Goal: Task Accomplishment & Management: Manage account settings

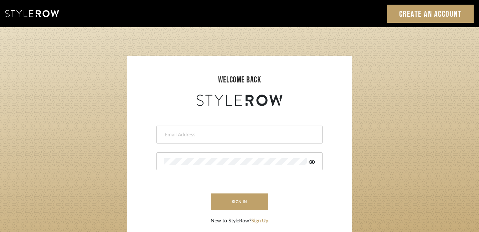
click at [215, 129] on div at bounding box center [239, 134] width 166 height 18
click at [207, 133] on input "email" at bounding box center [238, 134] width 149 height 7
click at [229, 169] on div at bounding box center [239, 161] width 166 height 18
click at [266, 136] on input "email" at bounding box center [233, 134] width 139 height 7
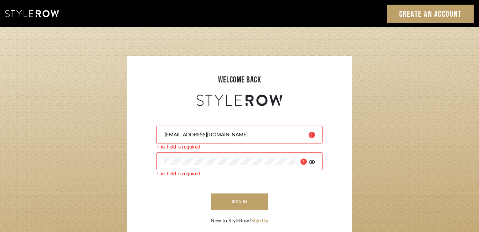
type input "purchasing@tfoxinteriors.com"
click at [170, 158] on div at bounding box center [239, 161] width 166 height 18
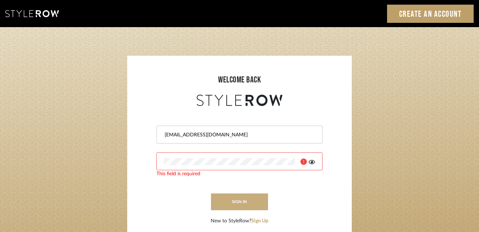
click at [237, 201] on button "sign in" at bounding box center [239, 201] width 57 height 17
click at [314, 163] on icon at bounding box center [312, 162] width 6 height 6
click at [247, 205] on button "sign in" at bounding box center [239, 201] width 57 height 17
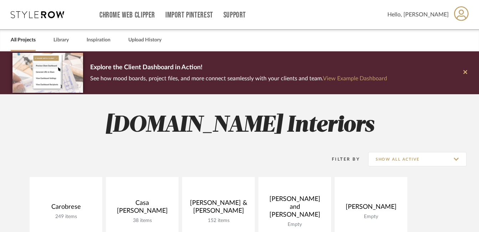
click at [466, 71] on icon at bounding box center [465, 72] width 4 height 4
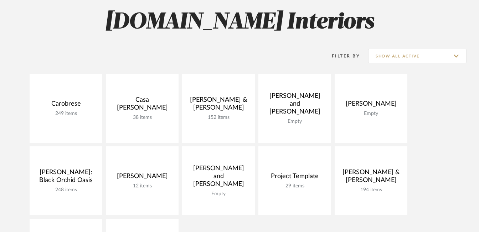
scroll to position [71, 0]
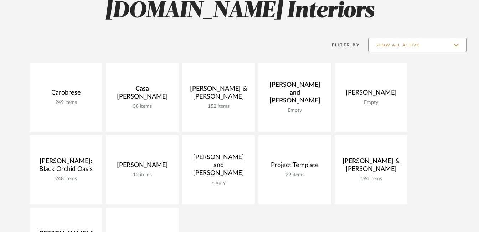
click at [459, 48] on input "Show All Active" at bounding box center [417, 45] width 98 height 14
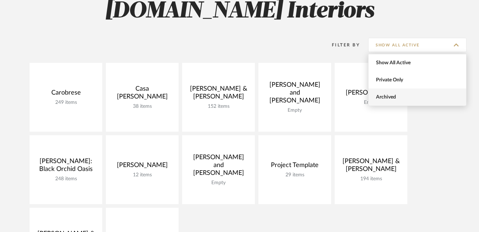
click at [396, 95] on span "Archived" at bounding box center [418, 97] width 84 height 6
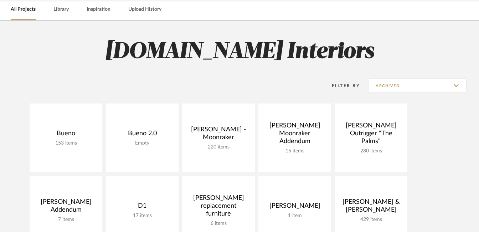
scroll to position [0, 0]
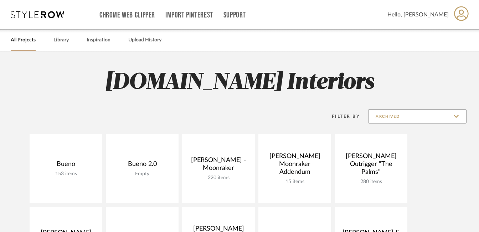
click at [455, 120] on input "Archived" at bounding box center [417, 116] width 98 height 14
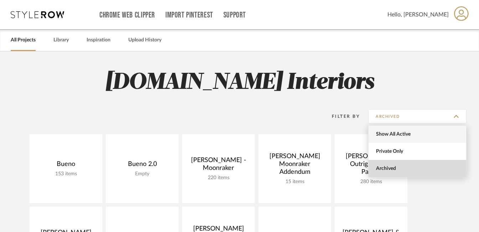
click at [387, 134] on span "Show All Active" at bounding box center [418, 134] width 84 height 6
type input "Show All Active"
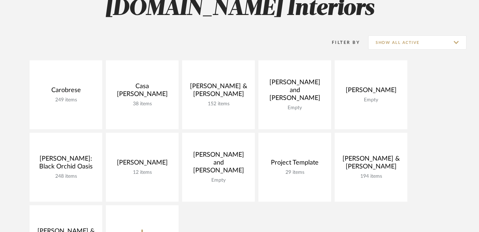
scroll to position [84, 0]
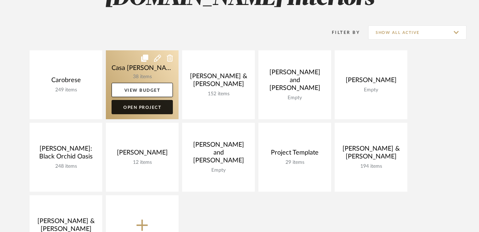
click at [151, 111] on link "Open Project" at bounding box center [142, 107] width 61 height 14
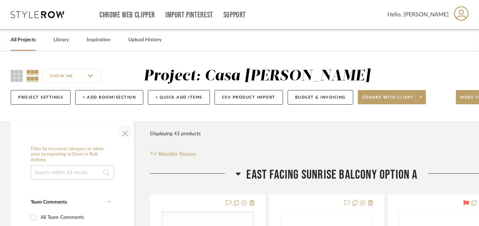
click at [125, 136] on span "button" at bounding box center [125, 132] width 17 height 17
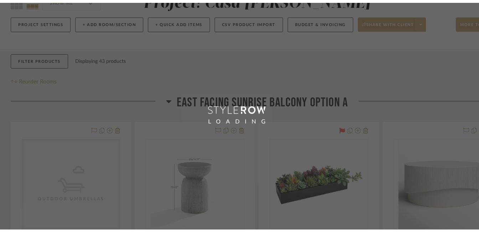
scroll to position [84, 0]
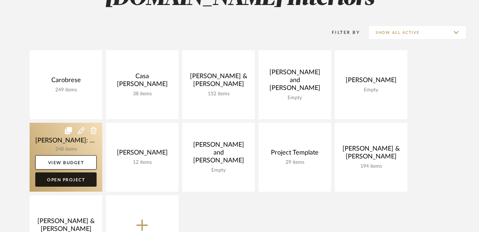
click at [79, 182] on link "Open Project" at bounding box center [65, 179] width 61 height 14
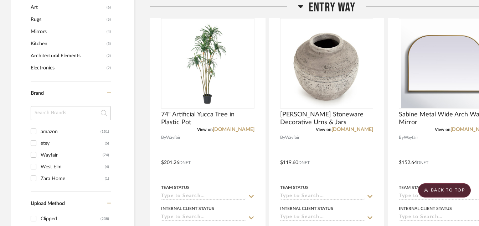
scroll to position [585, 0]
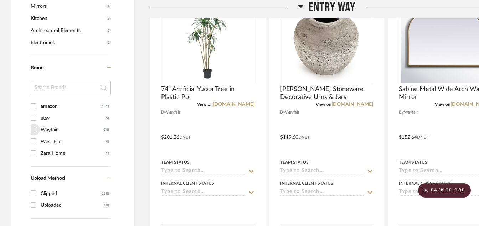
click at [34, 131] on input "Wayfair (74)" at bounding box center [33, 129] width 11 height 11
checkbox input "true"
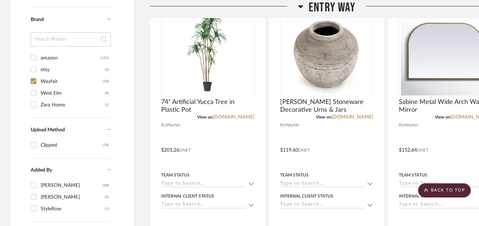
scroll to position [573, 0]
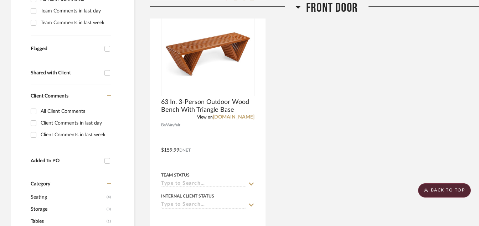
scroll to position [227, 0]
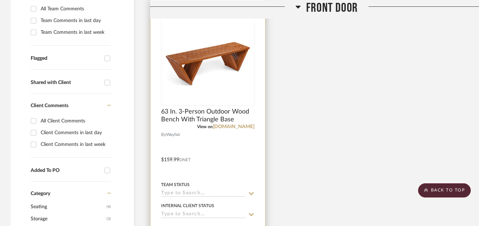
click at [201, 51] on img at bounding box center [207, 60] width 89 height 89
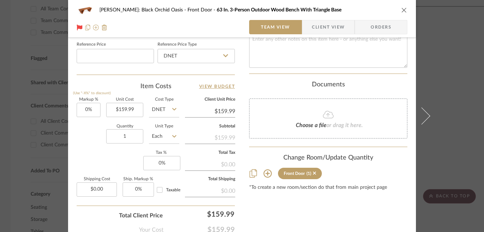
scroll to position [406, 0]
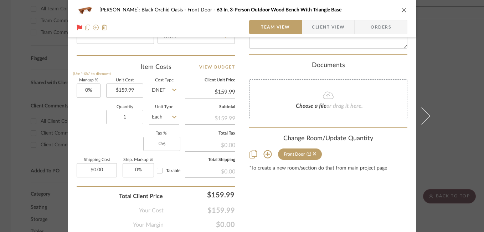
click at [460, 158] on div "Josh Metzger: Black Orchid Oasis Front Door 63 In. 3-Person Outdoor Wood Bench …" at bounding box center [242, 116] width 484 height 232
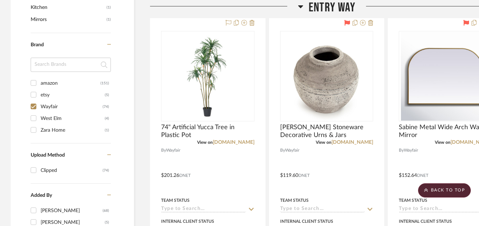
scroll to position [569, 0]
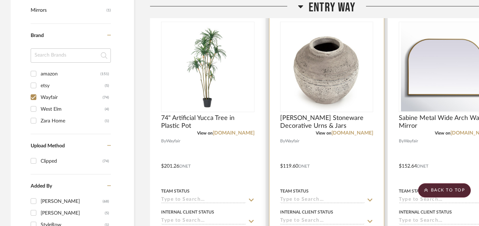
click at [350, 87] on img "0" at bounding box center [326, 66] width 89 height 89
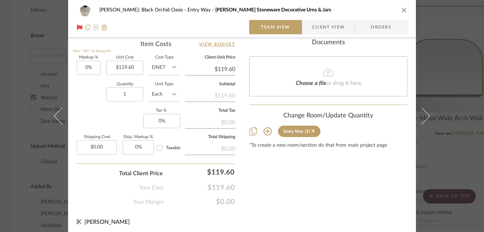
scroll to position [432, 0]
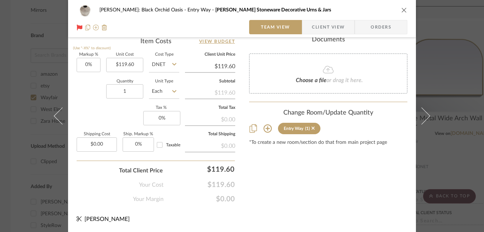
click at [405, 8] on div "Josh Metzger: Black Orchid Oasis Entry Way Domanico Stoneware Decorative Urns &…" at bounding box center [242, 18] width 348 height 37
click at [402, 11] on icon "close" at bounding box center [404, 10] width 6 height 6
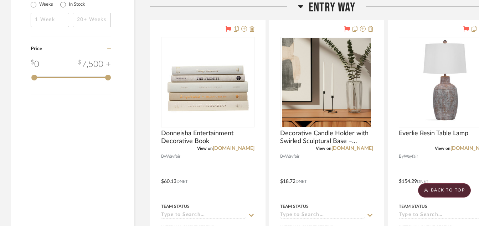
scroll to position [869, 0]
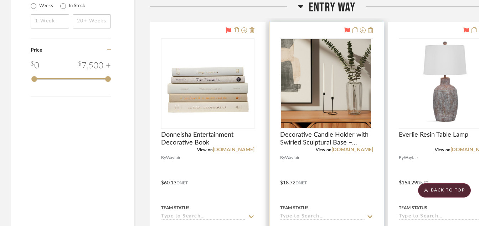
click at [327, 66] on div at bounding box center [326, 83] width 93 height 91
click at [337, 84] on img "0" at bounding box center [326, 83] width 89 height 89
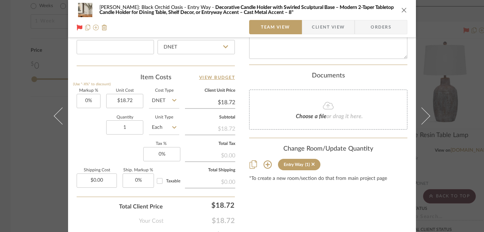
scroll to position [420, 0]
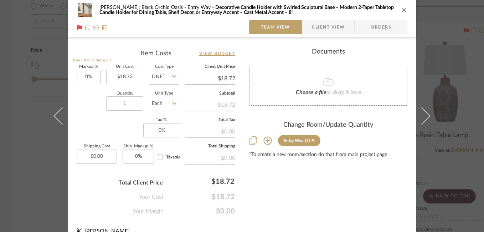
click at [458, 118] on div "Josh Metzger: Black Orchid Oasis Entry Way Decorative Candle Holder with Swirle…" at bounding box center [242, 116] width 484 height 232
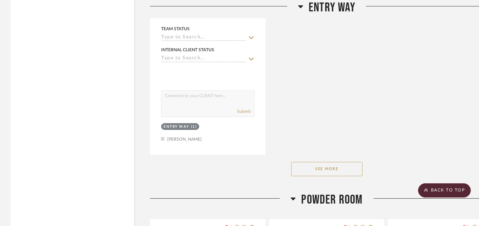
scroll to position [1358, 0]
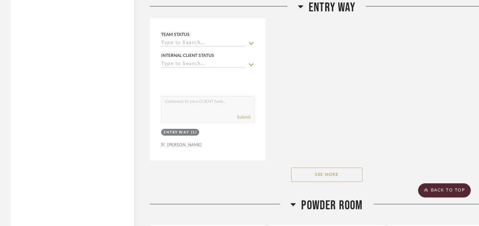
click at [327, 175] on button "See More" at bounding box center [326, 175] width 71 height 14
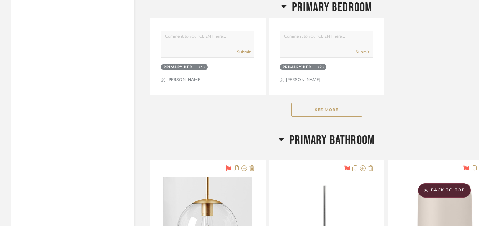
scroll to position [4809, 0]
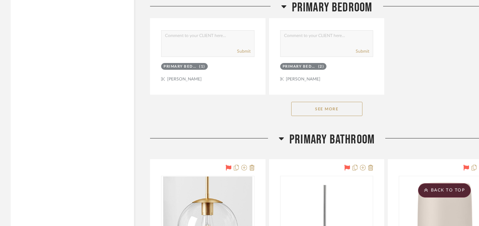
click at [325, 111] on button "See More" at bounding box center [326, 109] width 71 height 14
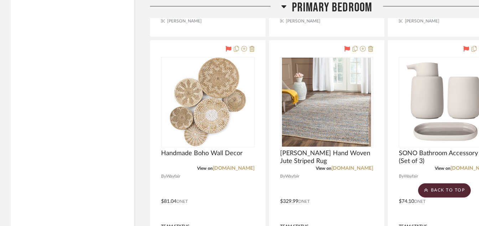
scroll to position [4267, 0]
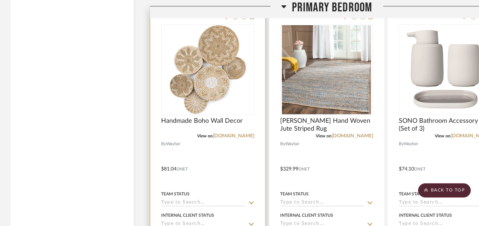
click at [226, 67] on img at bounding box center [207, 69] width 89 height 89
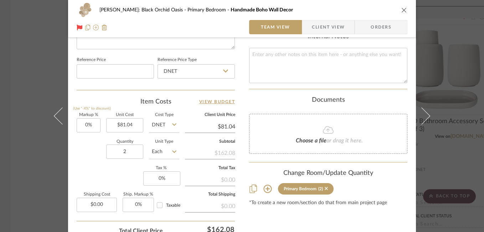
scroll to position [376, 0]
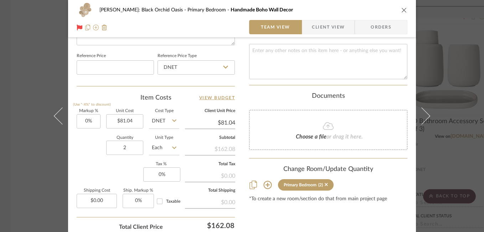
click at [447, 117] on div "Josh Metzger: Black Orchid Oasis Primary Bedroom Handmade Boho Wall Decor Team …" at bounding box center [242, 116] width 484 height 232
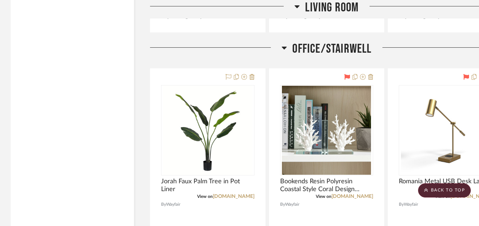
scroll to position [3227, 0]
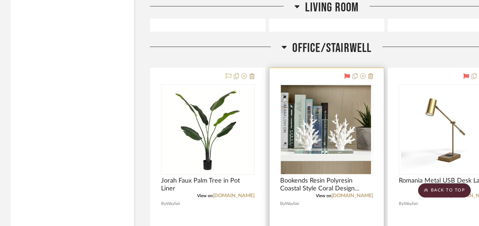
click at [341, 122] on img at bounding box center [326, 129] width 89 height 89
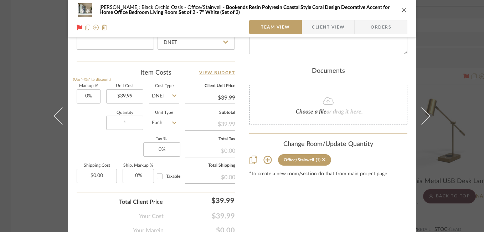
scroll to position [399, 0]
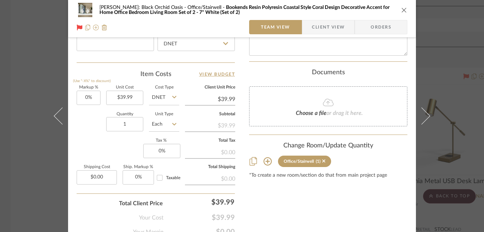
click at [455, 99] on div "Josh Metzger: Black Orchid Oasis Office/Stairwell Bookends Resin Polyresin Coas…" at bounding box center [242, 116] width 484 height 232
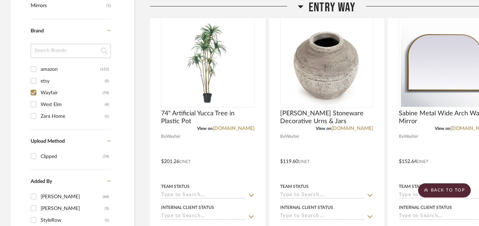
scroll to position [575, 0]
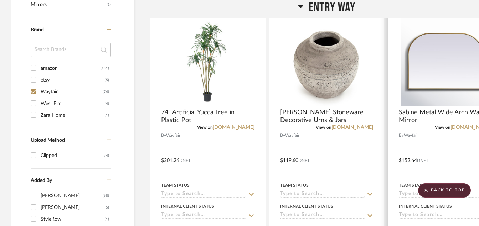
click at [430, 82] on img "0" at bounding box center [445, 61] width 89 height 89
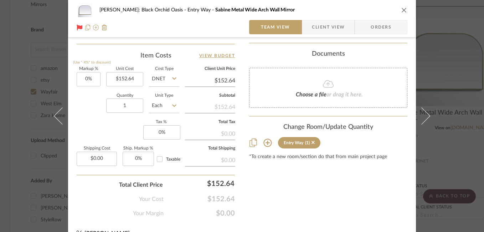
scroll to position [361, 0]
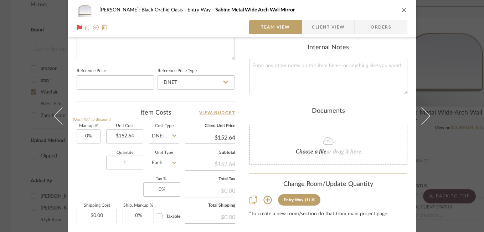
click at [401, 12] on icon "close" at bounding box center [404, 10] width 6 height 6
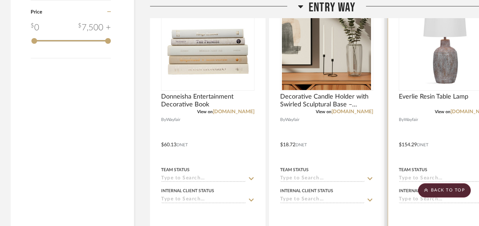
scroll to position [842, 0]
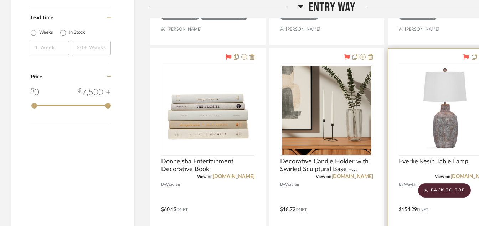
click at [449, 129] on img "0" at bounding box center [445, 110] width 89 height 89
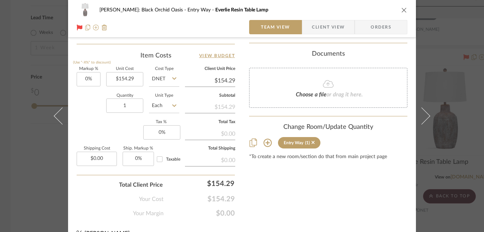
scroll to position [430, 0]
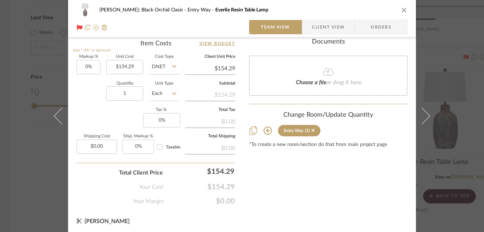
click at [402, 11] on icon "close" at bounding box center [404, 10] width 6 height 6
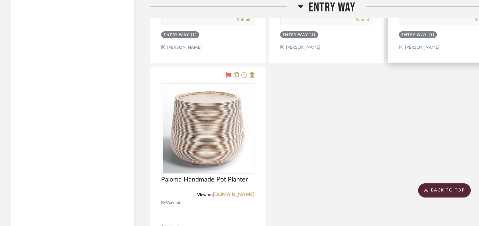
scroll to position [1141, 0]
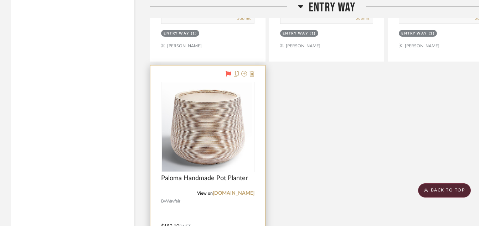
click at [225, 129] on img at bounding box center [207, 127] width 89 height 89
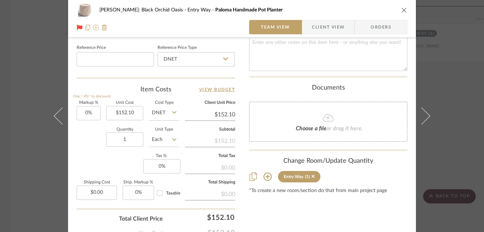
scroll to position [417, 0]
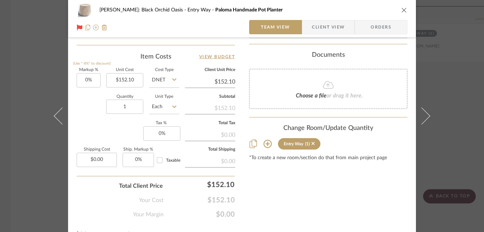
click at [404, 10] on icon "close" at bounding box center [404, 10] width 6 height 6
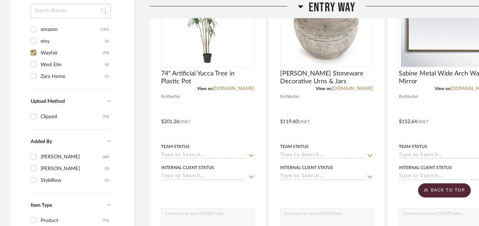
scroll to position [599, 0]
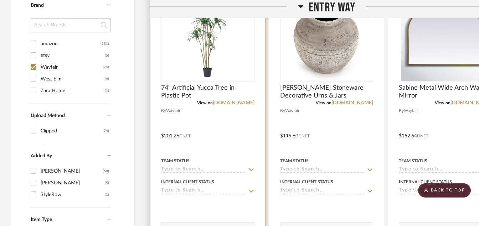
click at [196, 55] on img "0" at bounding box center [207, 36] width 89 height 89
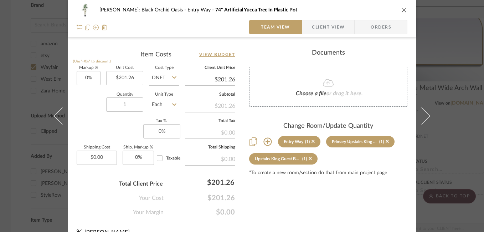
scroll to position [418, 0]
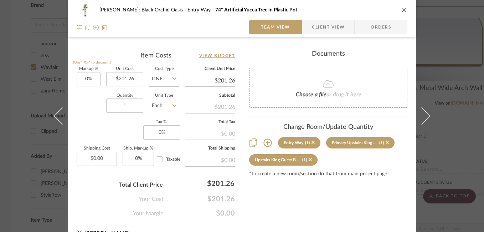
click at [401, 9] on icon "close" at bounding box center [404, 10] width 6 height 6
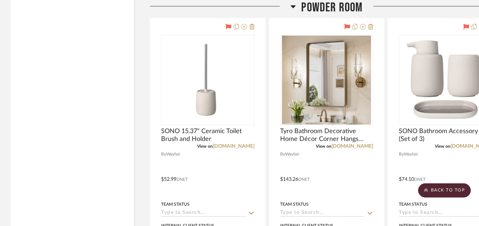
scroll to position [1576, 0]
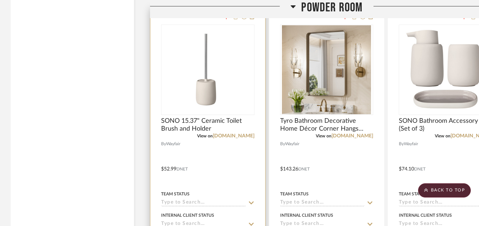
click at [227, 70] on img "0" at bounding box center [207, 69] width 89 height 89
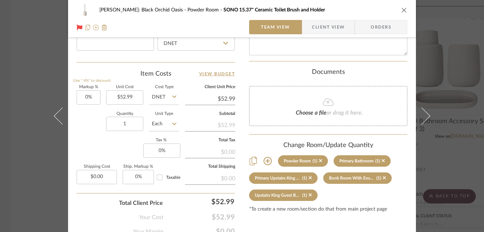
scroll to position [432, 0]
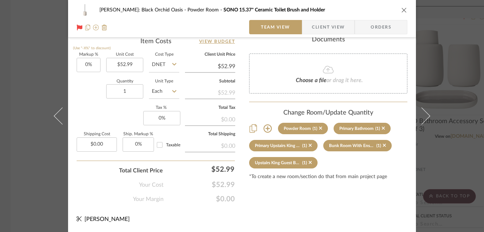
click at [401, 11] on icon "close" at bounding box center [404, 10] width 6 height 6
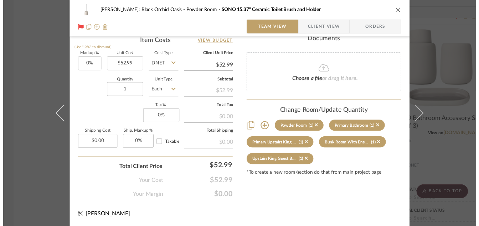
scroll to position [1576, 0]
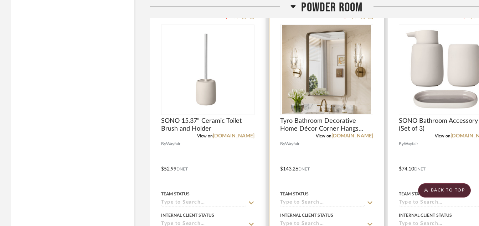
click at [310, 84] on img "0" at bounding box center [326, 69] width 89 height 89
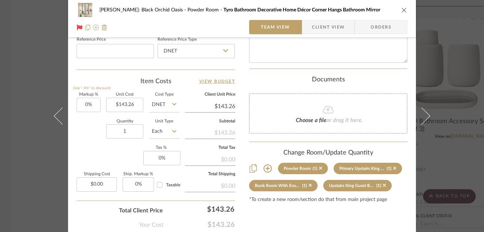
scroll to position [420, 0]
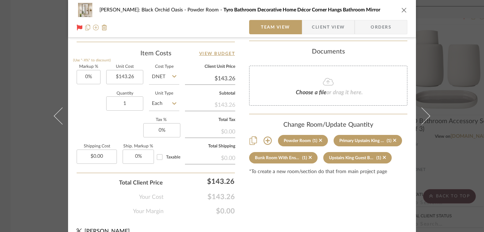
click at [401, 10] on icon "close" at bounding box center [404, 10] width 6 height 6
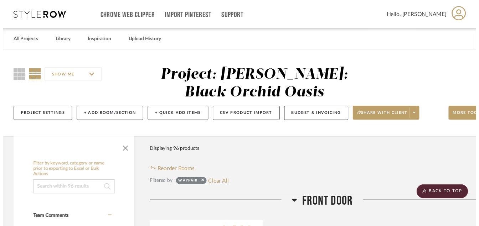
scroll to position [1576, 0]
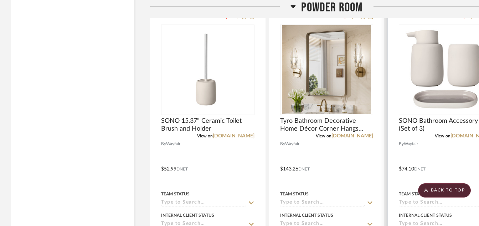
click at [439, 79] on img "0" at bounding box center [445, 69] width 89 height 89
drag, startPoint x: 482, startPoint y: 108, endPoint x: 432, endPoint y: 49, distance: 77.7
click at [432, 49] on img "0" at bounding box center [445, 69] width 89 height 89
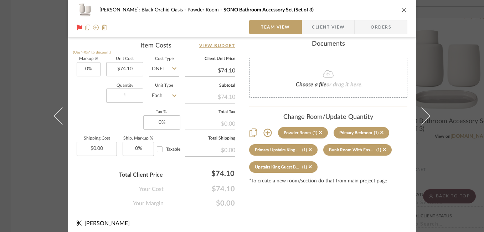
scroll to position [432, 0]
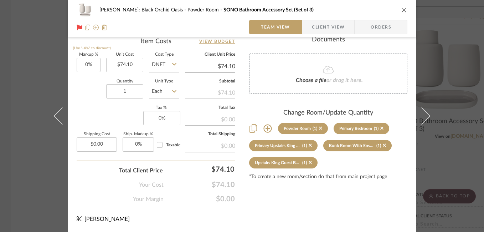
click at [401, 10] on icon "close" at bounding box center [404, 10] width 6 height 6
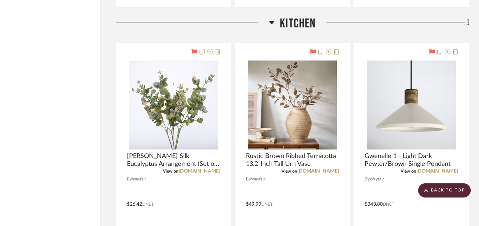
scroll to position [1899, 34]
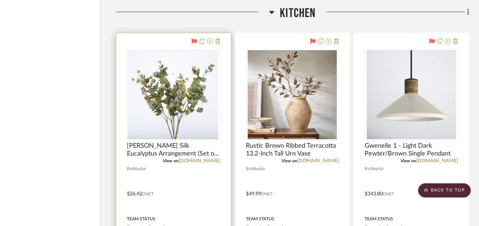
click at [172, 108] on img at bounding box center [173, 94] width 89 height 89
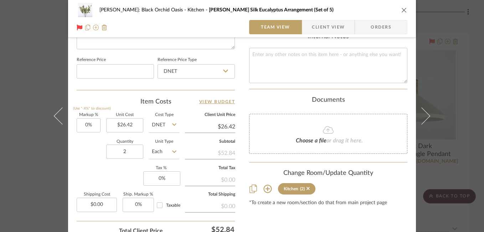
scroll to position [386, 0]
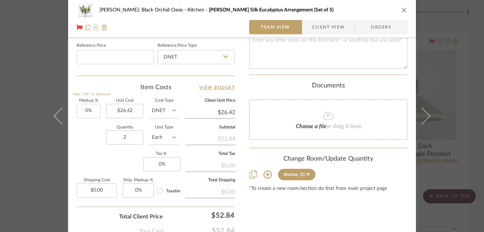
click at [401, 10] on icon "close" at bounding box center [404, 10] width 6 height 6
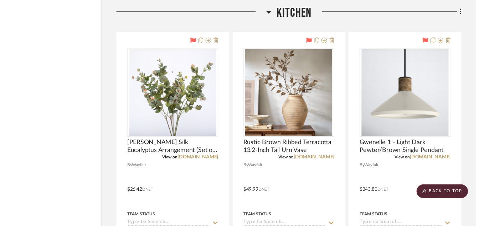
scroll to position [1899, 34]
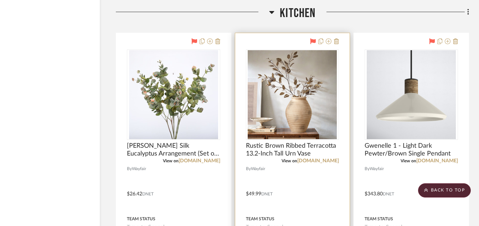
click at [323, 107] on img "0" at bounding box center [292, 94] width 89 height 89
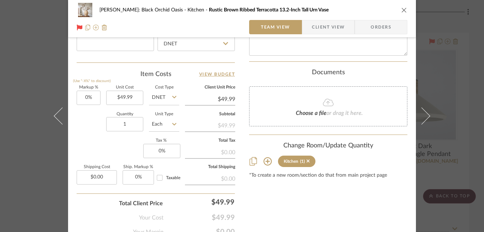
scroll to position [403, 0]
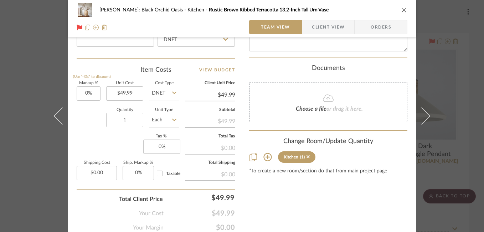
click at [401, 8] on icon "close" at bounding box center [404, 10] width 6 height 6
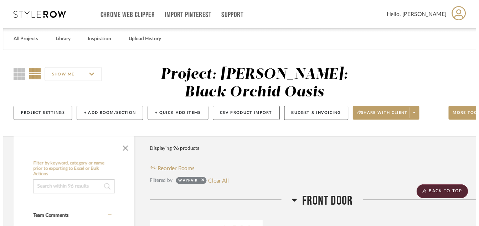
scroll to position [1899, 34]
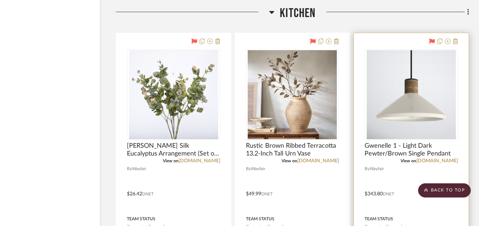
drag, startPoint x: 415, startPoint y: 107, endPoint x: 424, endPoint y: 71, distance: 37.1
click at [424, 71] on img "0" at bounding box center [411, 94] width 89 height 89
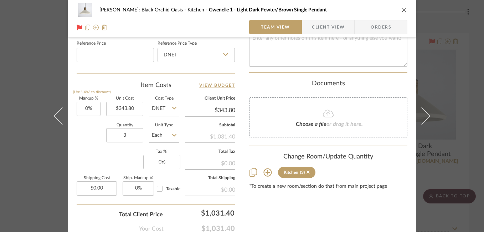
scroll to position [396, 0]
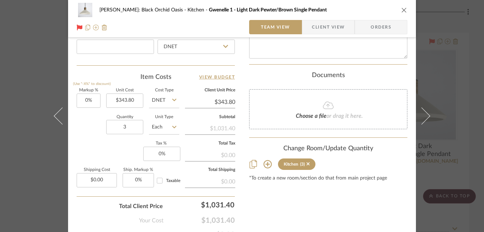
click at [403, 13] on button "close" at bounding box center [404, 10] width 6 height 6
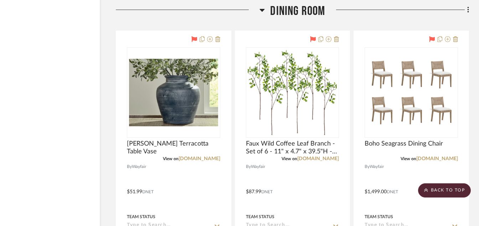
scroll to position [2256, 34]
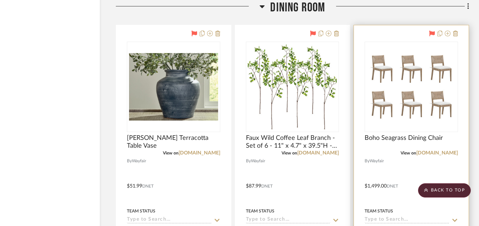
click at [388, 77] on img "0" at bounding box center [411, 86] width 89 height 89
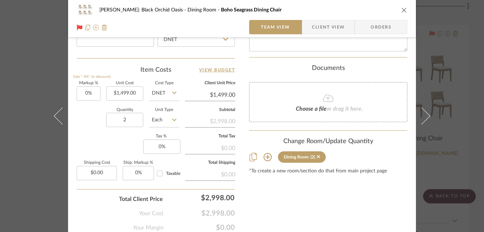
scroll to position [426, 0]
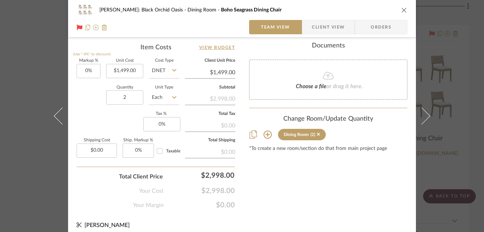
click at [402, 12] on icon "close" at bounding box center [404, 10] width 6 height 6
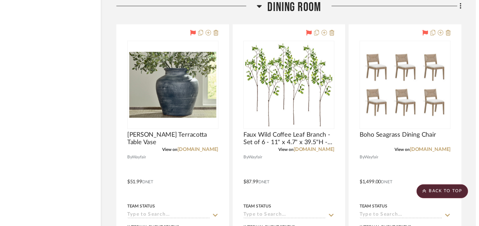
scroll to position [2256, 34]
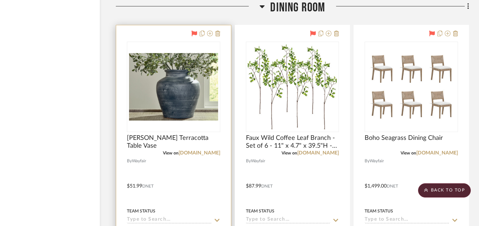
click at [175, 71] on img "0" at bounding box center [173, 86] width 89 height 89
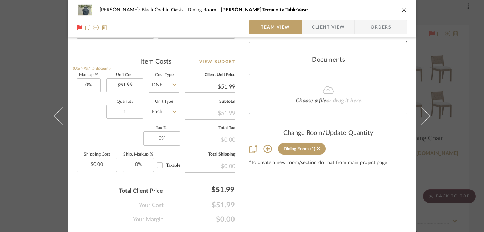
scroll to position [425, 0]
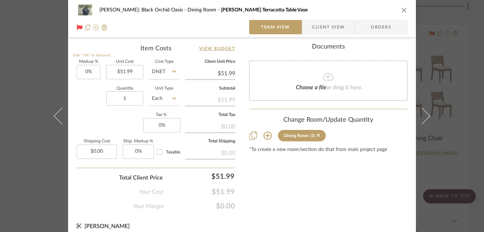
click at [472, 98] on div "Josh Metzger: Black Orchid Oasis Dining Room Keron Terracotta Table Vase Team V…" at bounding box center [242, 116] width 484 height 232
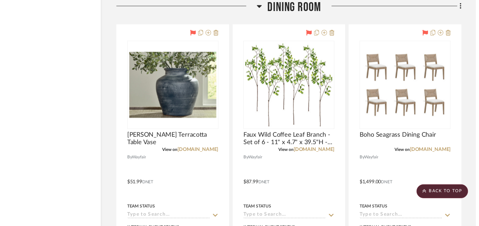
scroll to position [2256, 34]
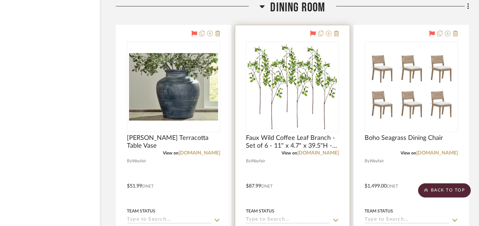
click at [296, 89] on img "0" at bounding box center [292, 86] width 89 height 89
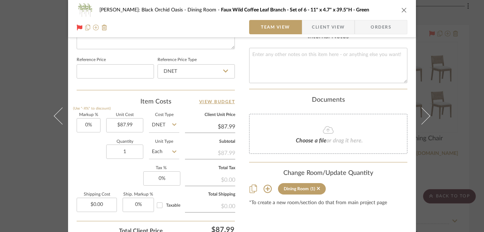
scroll to position [401, 0]
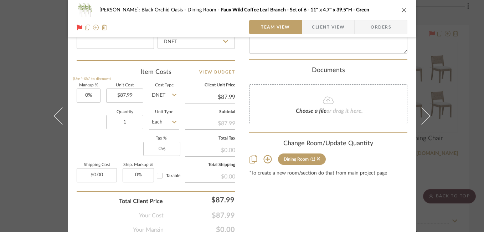
click at [405, 14] on div "Josh Metzger: Black Orchid Oasis Dining Room Faux Wild Coffee Leaf Branch - Set…" at bounding box center [242, 10] width 331 height 14
drag, startPoint x: 403, startPoint y: 8, endPoint x: 375, endPoint y: 7, distance: 28.2
click at [375, 7] on div "Josh Metzger: Black Orchid Oasis Dining Room Faux Wild Coffee Leaf Branch - Set…" at bounding box center [247, 9] width 296 height 5
drag, startPoint x: 400, startPoint y: 12, endPoint x: 402, endPoint y: 8, distance: 4.2
click at [402, 8] on icon "close" at bounding box center [404, 10] width 6 height 6
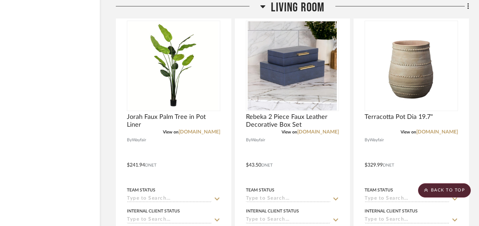
scroll to position [2626, 34]
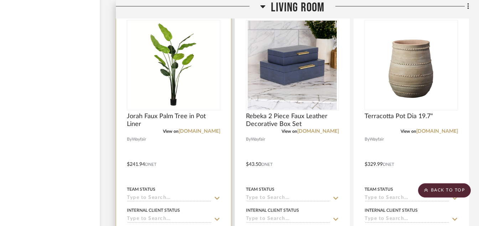
click at [166, 78] on img "0" at bounding box center [172, 65] width 89 height 89
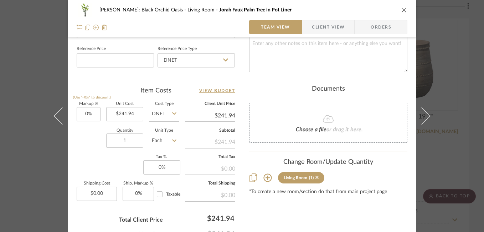
scroll to position [417, 0]
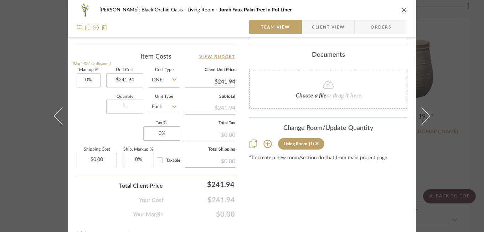
click at [401, 11] on icon "close" at bounding box center [404, 10] width 6 height 6
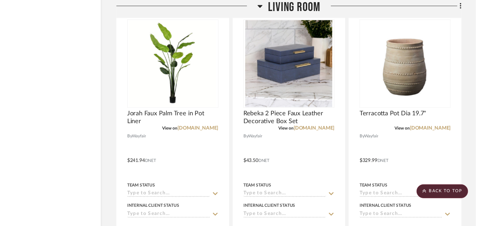
scroll to position [2626, 34]
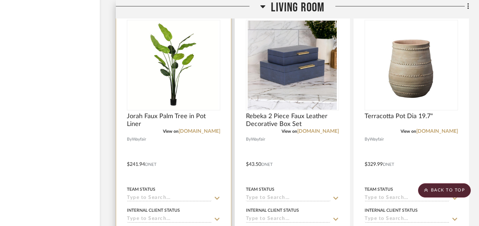
click at [207, 64] on img "0" at bounding box center [173, 65] width 89 height 89
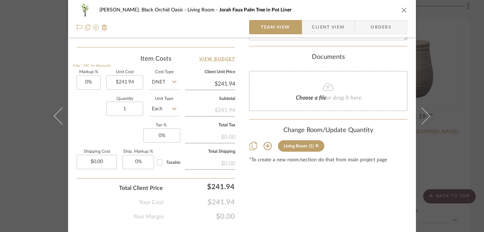
scroll to position [432, 0]
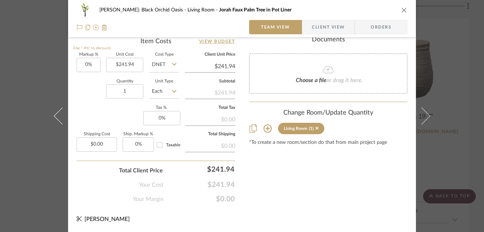
click at [401, 8] on icon "close" at bounding box center [404, 10] width 6 height 6
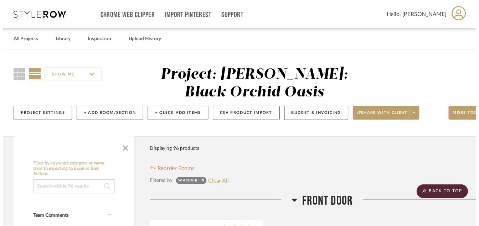
scroll to position [2626, 34]
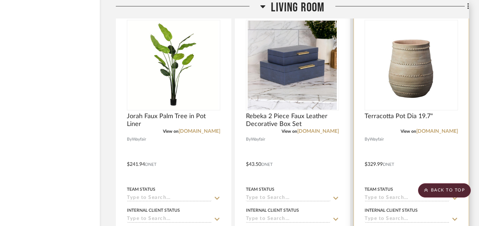
click at [423, 96] on img "0" at bounding box center [411, 65] width 89 height 89
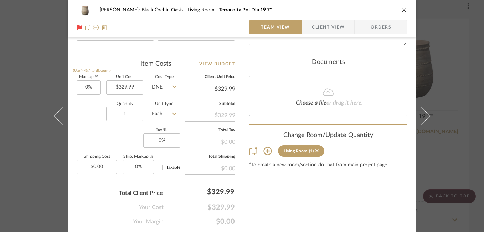
scroll to position [432, 0]
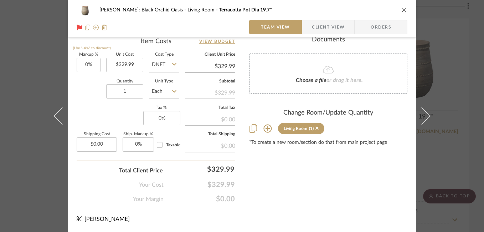
click at [404, 10] on icon "close" at bounding box center [404, 10] width 6 height 6
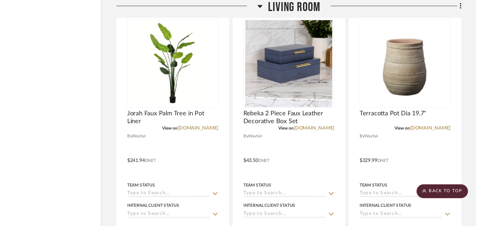
scroll to position [2626, 34]
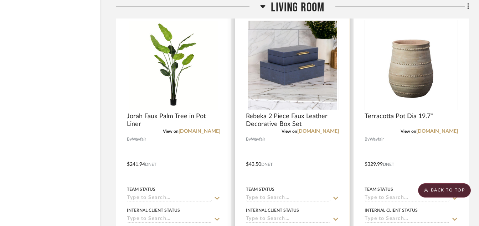
click at [311, 41] on img "0" at bounding box center [292, 65] width 89 height 89
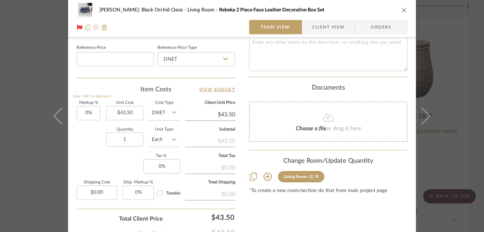
scroll to position [403, 0]
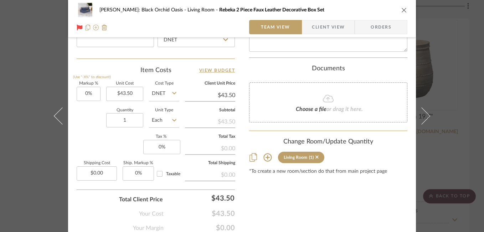
click at [401, 12] on icon "close" at bounding box center [404, 10] width 6 height 6
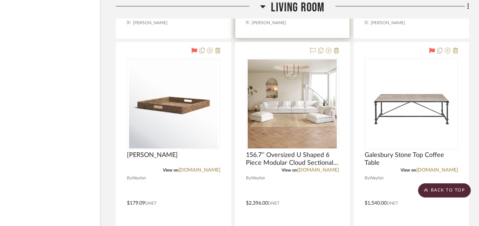
scroll to position [2940, 34]
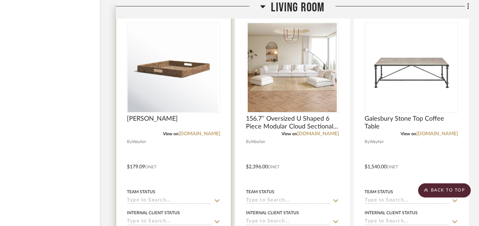
click at [174, 69] on img at bounding box center [173, 67] width 89 height 89
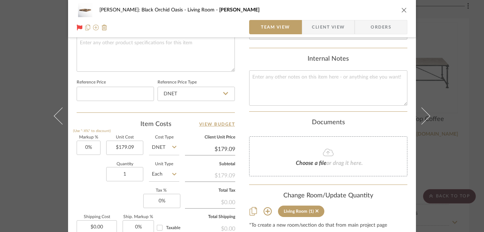
scroll to position [351, 0]
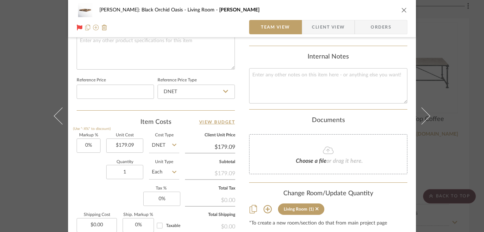
click at [404, 11] on icon "close" at bounding box center [404, 10] width 6 height 6
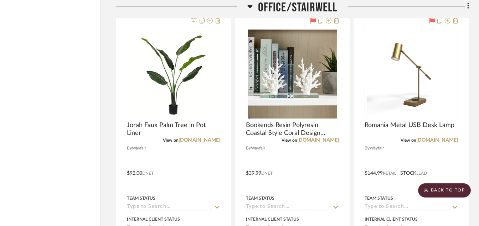
scroll to position [3296, 34]
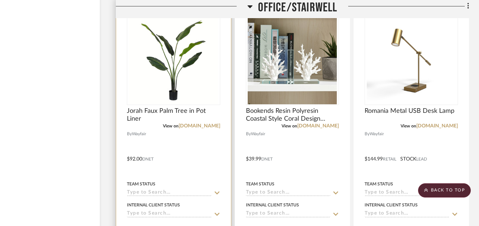
click at [191, 68] on img "0" at bounding box center [173, 59] width 89 height 89
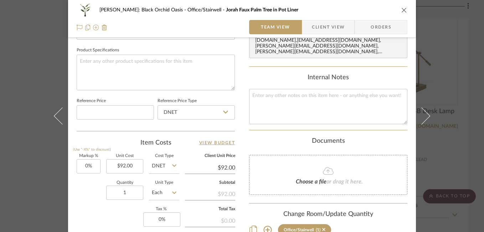
scroll to position [336, 0]
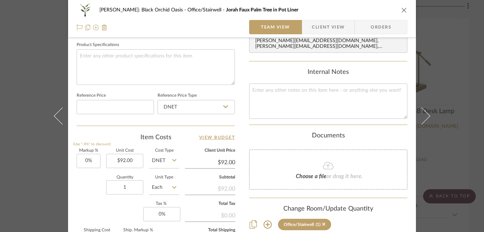
click at [402, 10] on icon "close" at bounding box center [404, 10] width 6 height 6
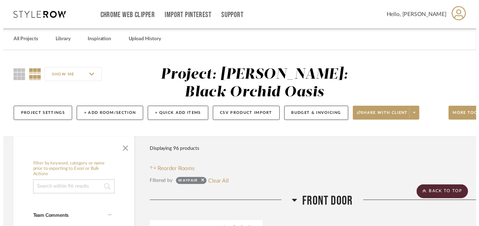
scroll to position [3296, 34]
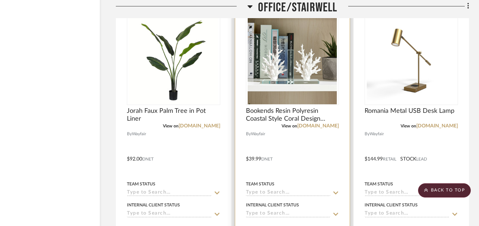
click at [301, 77] on img "0" at bounding box center [292, 59] width 89 height 89
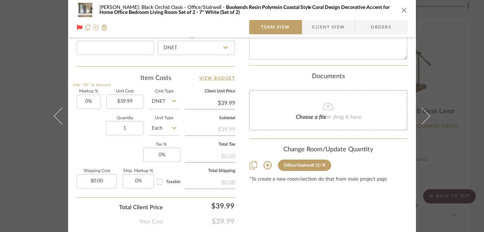
scroll to position [408, 0]
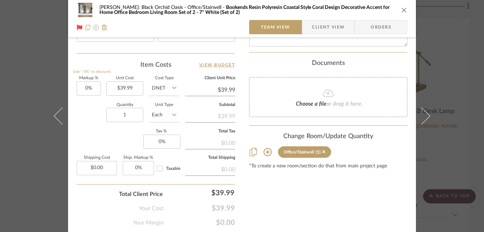
click at [402, 11] on icon "close" at bounding box center [404, 10] width 6 height 6
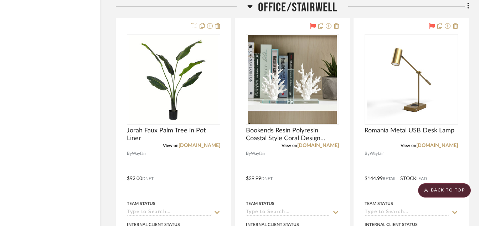
scroll to position [3298, 34]
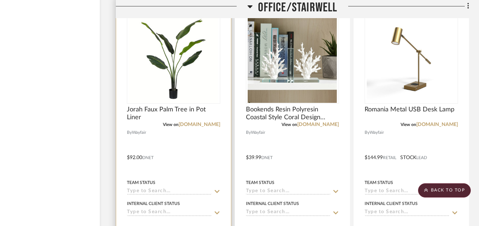
click at [194, 78] on img "0" at bounding box center [173, 58] width 89 height 89
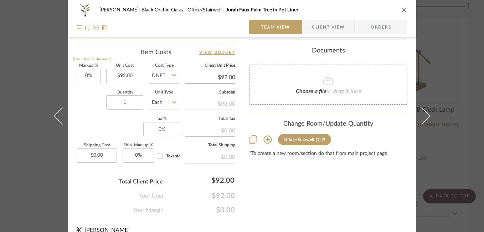
scroll to position [432, 0]
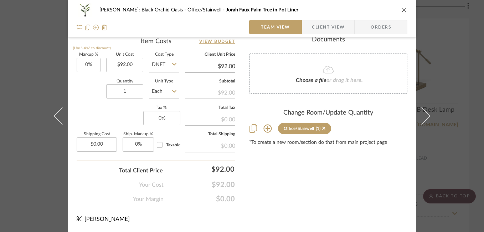
click at [403, 10] on icon "close" at bounding box center [404, 10] width 6 height 6
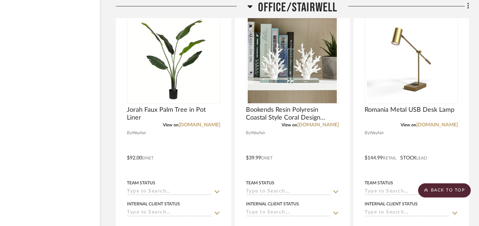
scroll to position [3266, 34]
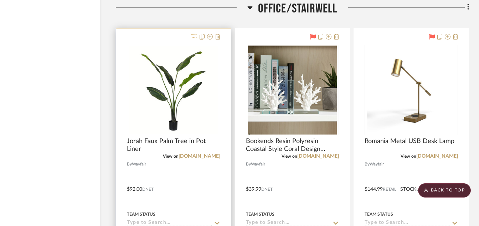
click at [194, 36] on icon at bounding box center [194, 37] width 6 height 6
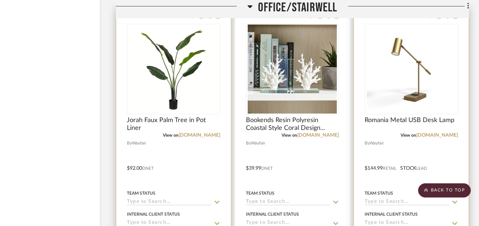
click at [436, 65] on img "0" at bounding box center [411, 69] width 89 height 89
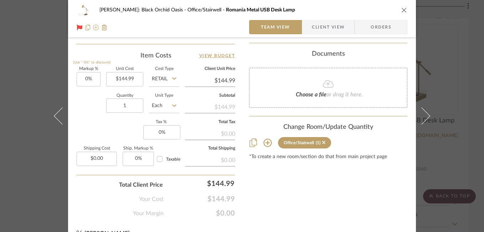
scroll to position [432, 0]
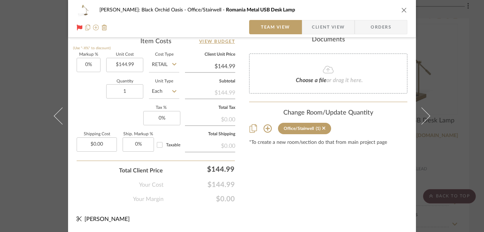
click at [401, 11] on icon "close" at bounding box center [404, 10] width 6 height 6
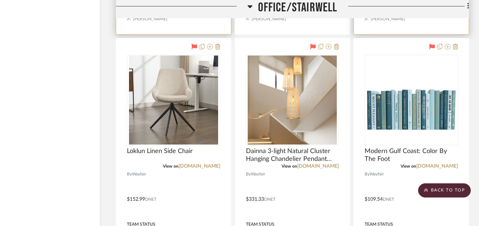
scroll to position [3587, 34]
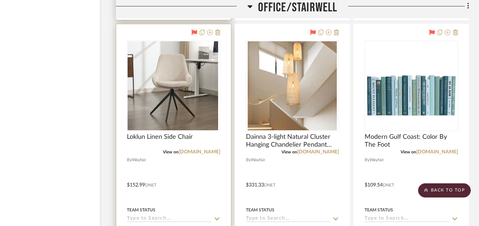
click at [210, 64] on img at bounding box center [173, 85] width 89 height 89
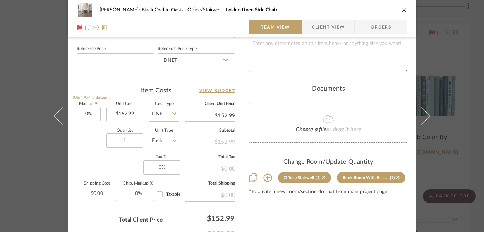
scroll to position [406, 0]
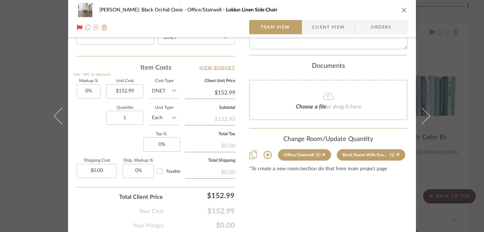
click at [401, 9] on icon "close" at bounding box center [404, 10] width 6 height 6
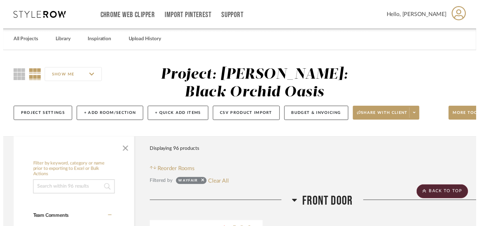
scroll to position [3587, 34]
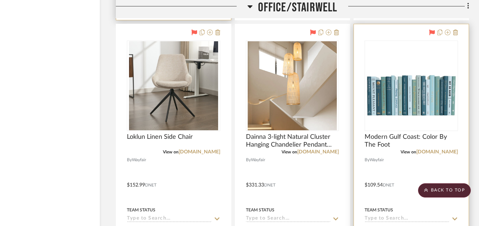
click at [404, 93] on img "0" at bounding box center [411, 85] width 92 height 77
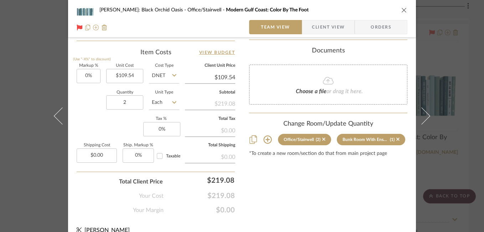
scroll to position [432, 0]
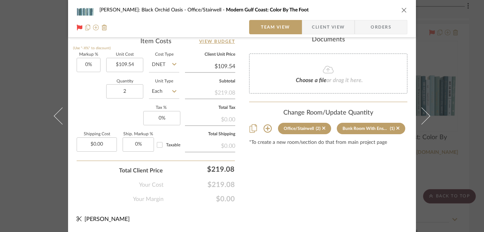
click at [398, 12] on div "Josh Metzger: Black Orchid Oasis Office/Stairwell Modern Gulf Coast: Color By T…" at bounding box center [242, 10] width 331 height 14
click at [402, 8] on icon "close" at bounding box center [404, 10] width 6 height 6
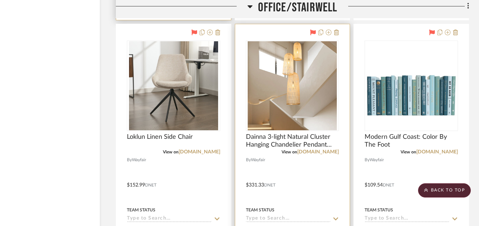
click at [263, 84] on img "0" at bounding box center [292, 85] width 89 height 89
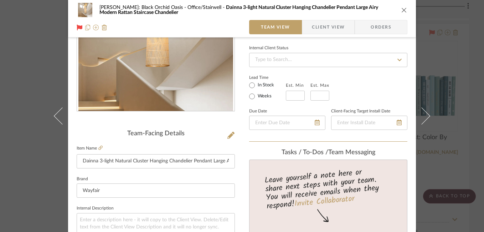
scroll to position [50, 0]
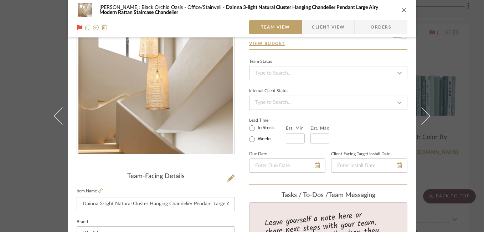
click at [401, 8] on icon "close" at bounding box center [404, 10] width 6 height 6
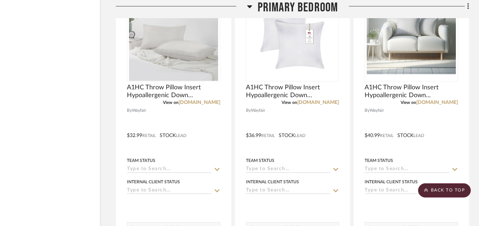
scroll to position [3986, 34]
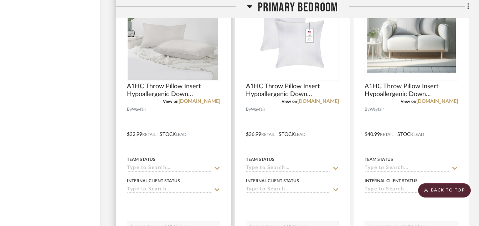
click at [163, 74] on img at bounding box center [173, 35] width 89 height 89
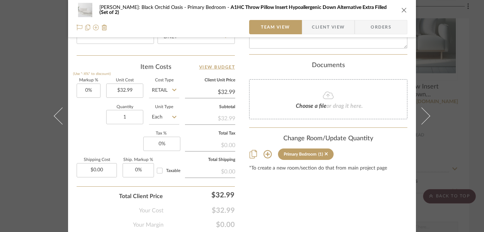
scroll to position [432, 0]
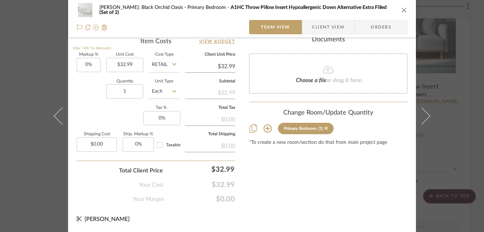
click at [402, 10] on icon "close" at bounding box center [404, 10] width 6 height 6
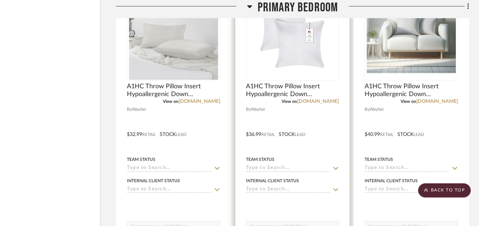
click at [307, 57] on img "0" at bounding box center [292, 35] width 89 height 89
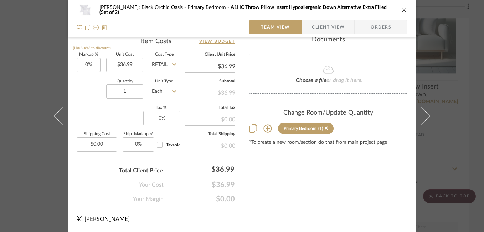
click at [401, 9] on icon "close" at bounding box center [404, 10] width 6 height 6
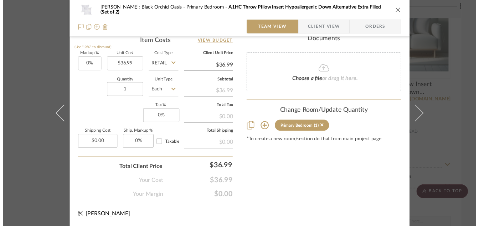
scroll to position [3986, 34]
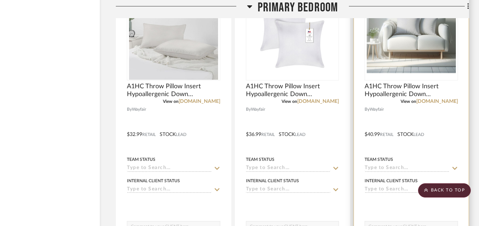
click at [409, 40] on img "0" at bounding box center [411, 35] width 89 height 89
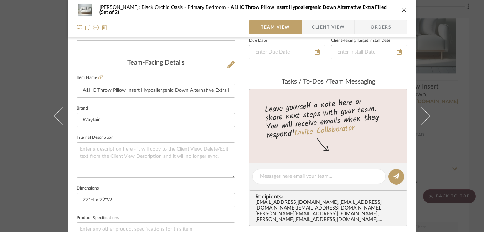
scroll to position [125, 0]
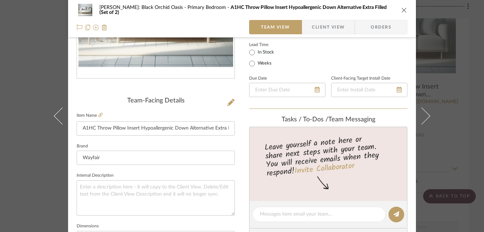
click at [402, 9] on icon "close" at bounding box center [404, 10] width 6 height 6
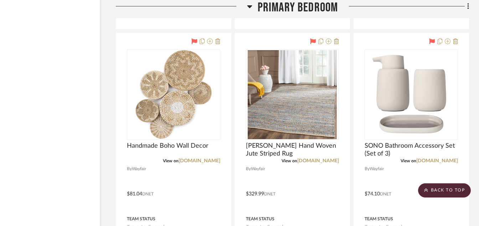
scroll to position [4257, 34]
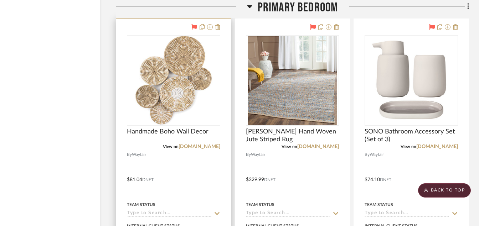
click at [184, 89] on img "0" at bounding box center [173, 80] width 89 height 89
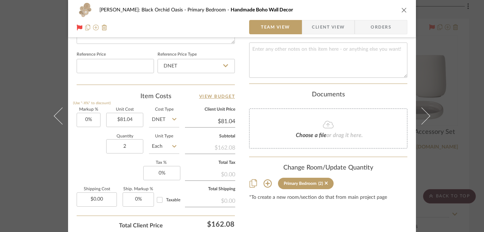
scroll to position [397, 0]
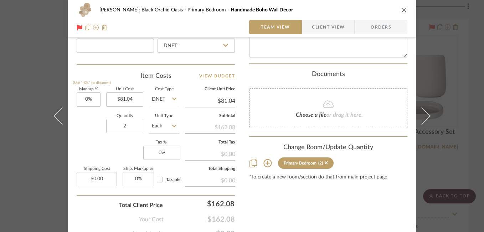
click at [401, 7] on icon "close" at bounding box center [404, 10] width 6 height 6
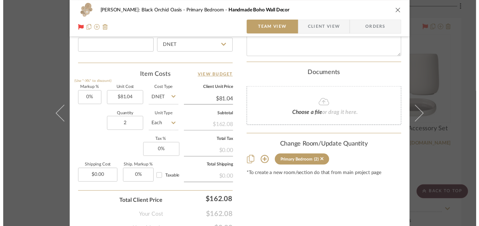
scroll to position [4257, 34]
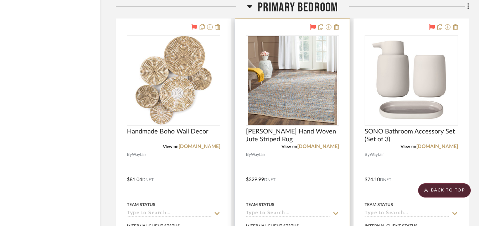
click at [306, 93] on img "0" at bounding box center [292, 80] width 89 height 89
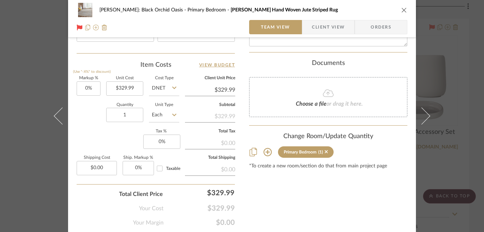
scroll to position [432, 0]
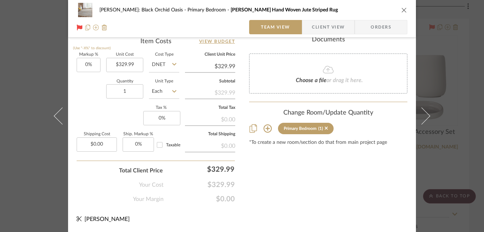
click at [402, 10] on icon "close" at bounding box center [404, 10] width 6 height 6
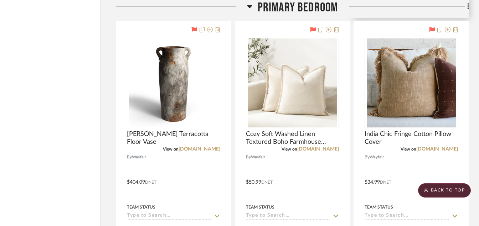
scroll to position [4584, 34]
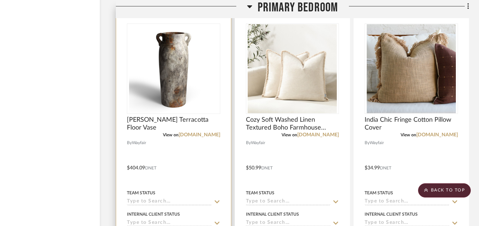
click at [166, 71] on img "0" at bounding box center [173, 68] width 89 height 89
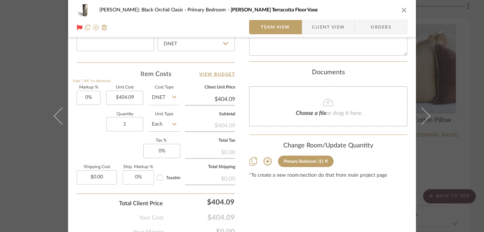
scroll to position [432, 0]
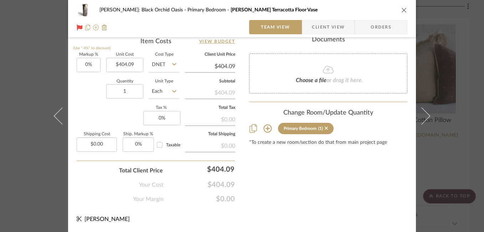
click at [403, 10] on icon "close" at bounding box center [404, 10] width 6 height 6
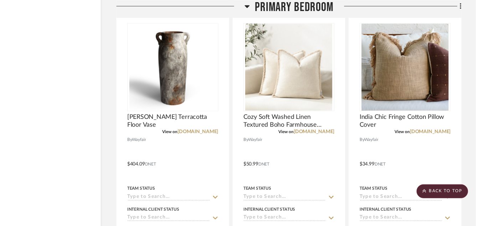
scroll to position [4584, 34]
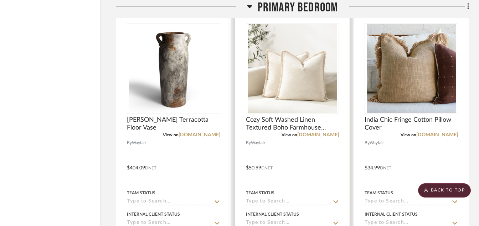
click at [282, 55] on img "0" at bounding box center [292, 68] width 89 height 89
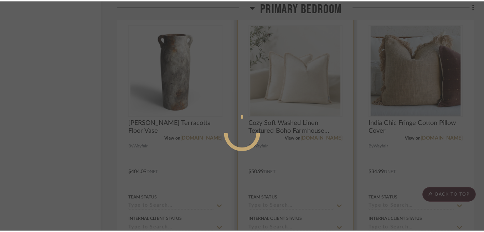
scroll to position [0, 0]
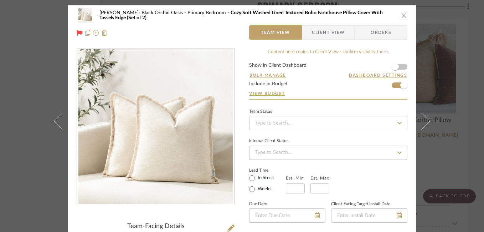
drag, startPoint x: 282, startPoint y: 55, endPoint x: 441, endPoint y: 73, distance: 159.6
click at [441, 73] on div "Josh Metzger: Black Orchid Oasis Primary Bedroom Cozy Soft Washed Linen Texture…" at bounding box center [242, 116] width 484 height 232
click at [402, 14] on icon "close" at bounding box center [404, 15] width 6 height 6
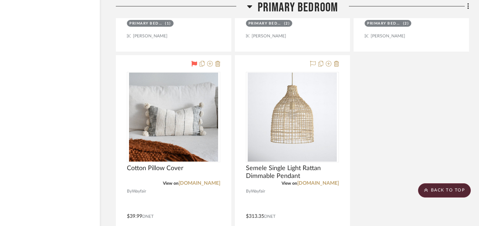
scroll to position [4873, 34]
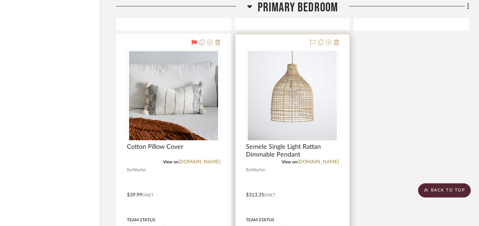
click at [320, 93] on img "0" at bounding box center [292, 95] width 89 height 89
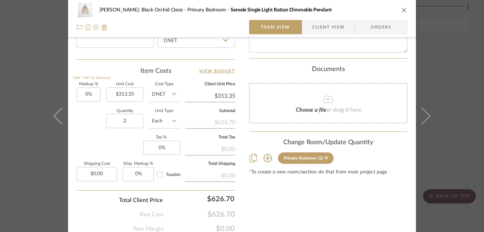
scroll to position [419, 0]
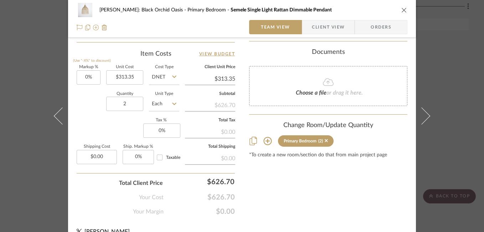
click at [405, 12] on div "Josh Metzger: Black Orchid Oasis Primary Bedroom Semele Single Light Rattan Dim…" at bounding box center [242, 18] width 348 height 37
click at [401, 9] on icon "close" at bounding box center [404, 10] width 6 height 6
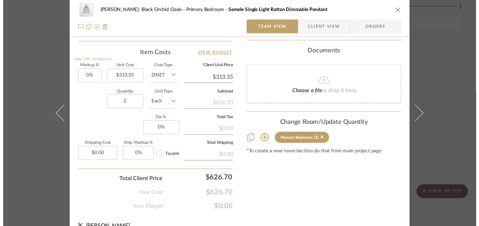
scroll to position [4873, 34]
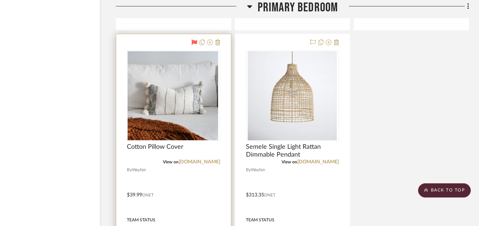
click at [162, 83] on img at bounding box center [173, 95] width 89 height 89
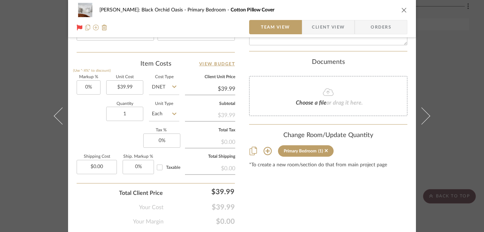
scroll to position [424, 0]
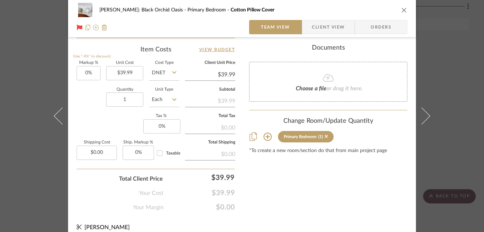
click at [401, 9] on icon "close" at bounding box center [404, 10] width 6 height 6
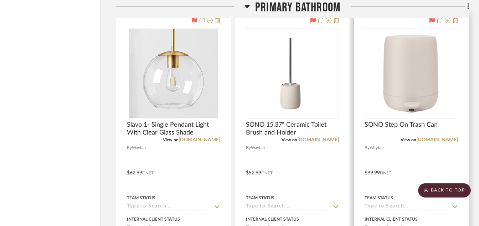
scroll to position [5258, 34]
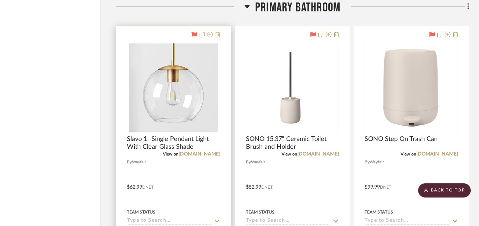
click at [181, 75] on img "0" at bounding box center [173, 87] width 89 height 89
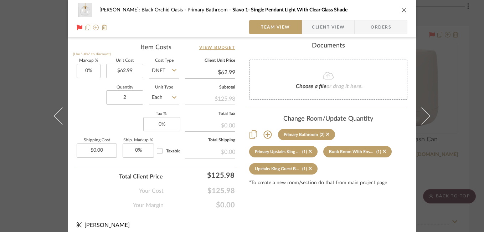
scroll to position [432, 0]
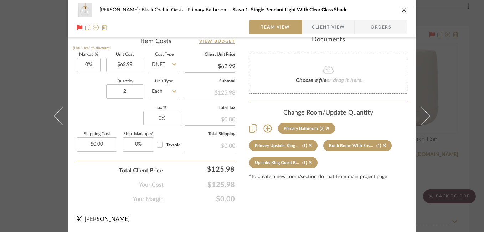
click at [402, 12] on icon "close" at bounding box center [404, 10] width 6 height 6
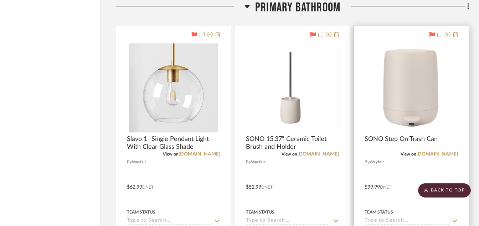
click at [418, 88] on img "0" at bounding box center [411, 87] width 89 height 89
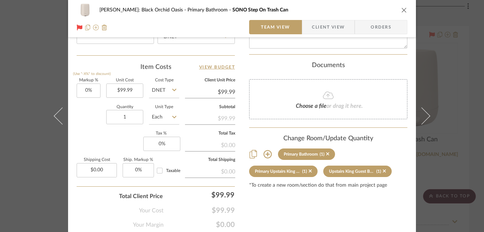
scroll to position [414, 0]
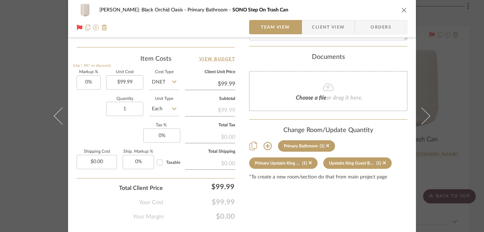
click at [401, 10] on icon "close" at bounding box center [404, 10] width 6 height 6
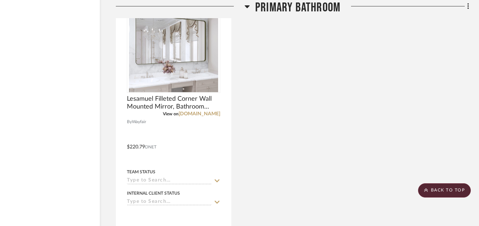
scroll to position [5601, 34]
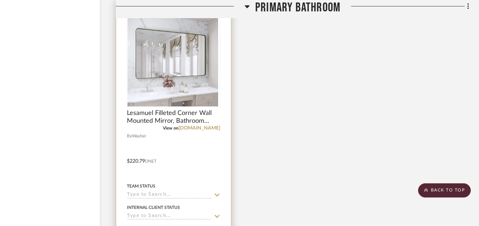
click at [191, 48] on img at bounding box center [173, 61] width 89 height 89
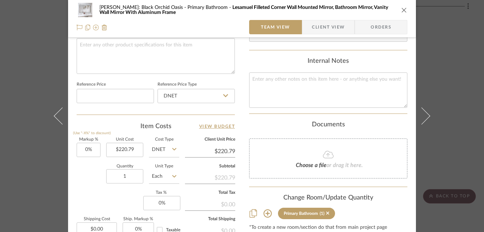
scroll to position [384, 0]
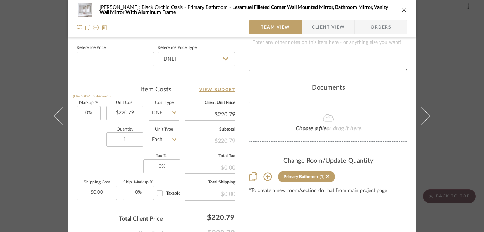
click at [401, 9] on icon "close" at bounding box center [404, 10] width 6 height 6
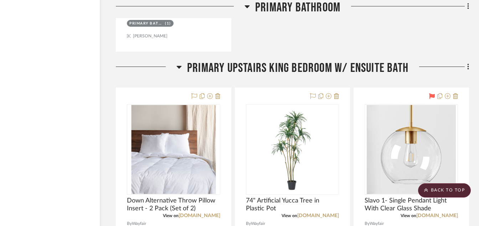
scroll to position [5928, 34]
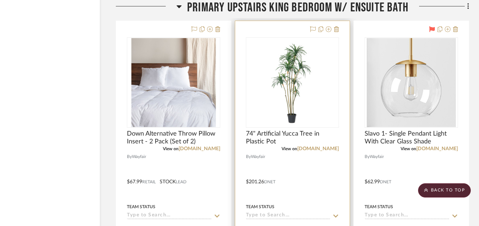
click at [284, 101] on img at bounding box center [292, 82] width 89 height 89
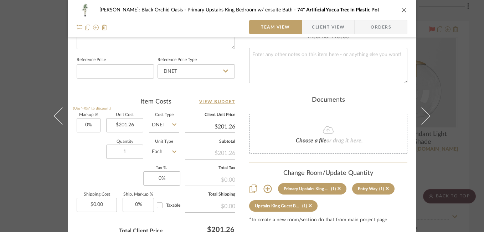
scroll to position [392, 0]
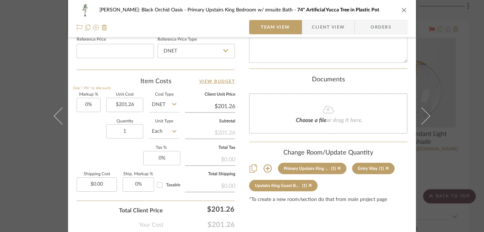
click at [401, 9] on icon "close" at bounding box center [404, 10] width 6 height 6
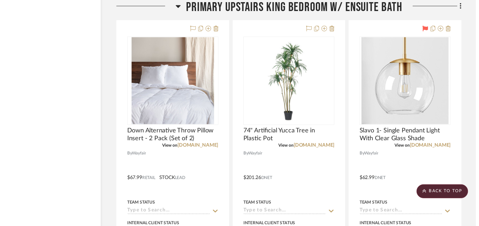
scroll to position [5928, 34]
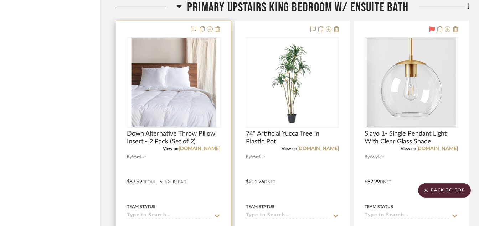
click at [175, 91] on img "0" at bounding box center [173, 82] width 89 height 89
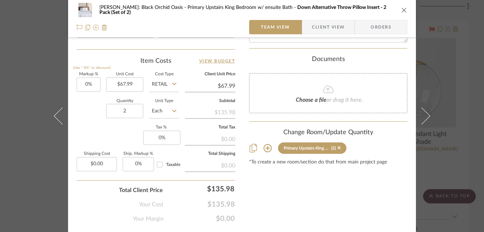
scroll to position [432, 0]
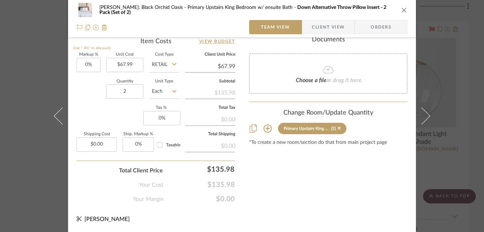
click at [401, 9] on icon "close" at bounding box center [404, 10] width 6 height 6
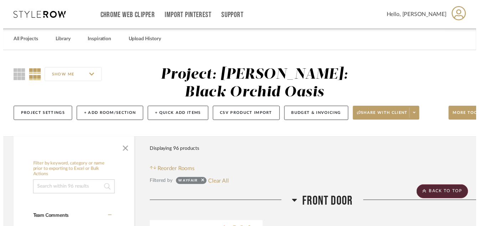
scroll to position [5928, 34]
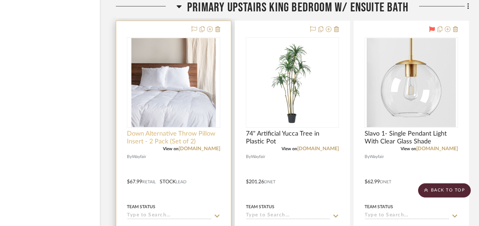
click at [170, 139] on span "Down Alternative Throw Pillow Insert - 2 Pack (Set of 2)" at bounding box center [173, 138] width 93 height 16
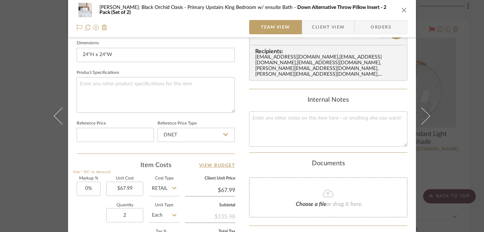
scroll to position [329, 0]
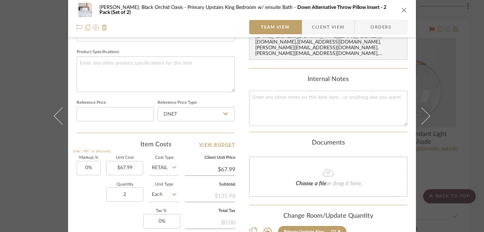
click at [402, 10] on icon "close" at bounding box center [404, 10] width 6 height 6
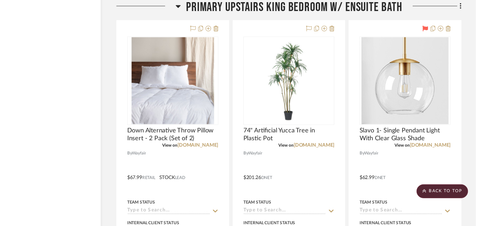
scroll to position [5928, 34]
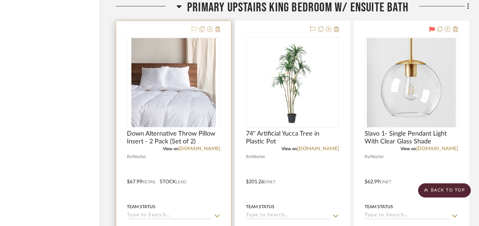
click at [193, 28] on icon at bounding box center [194, 29] width 6 height 6
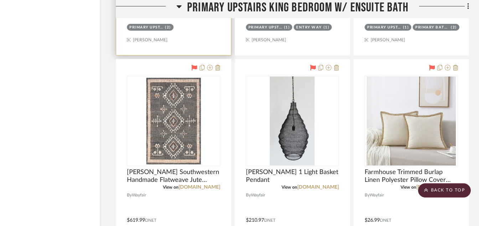
scroll to position [6229, 34]
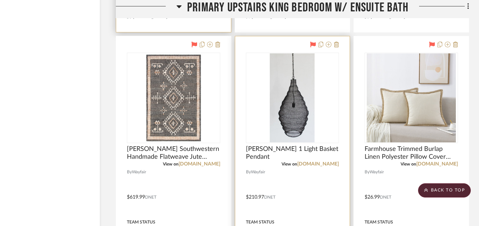
click at [294, 112] on img "0" at bounding box center [292, 97] width 89 height 89
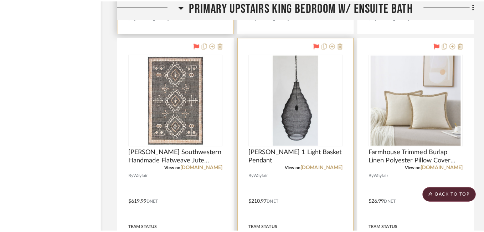
scroll to position [0, 0]
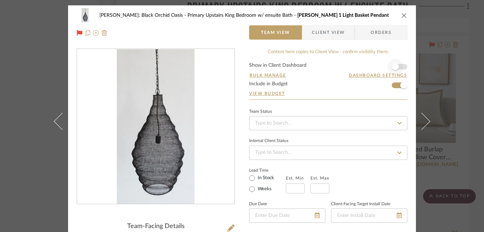
drag, startPoint x: 294, startPoint y: 112, endPoint x: 394, endPoint y: 72, distance: 107.9
click at [394, 72] on div "Josh Metzger: Black Orchid Oasis Primary Upstairs King Bedroom w/ ensuite Bath …" at bounding box center [242, 116] width 484 height 232
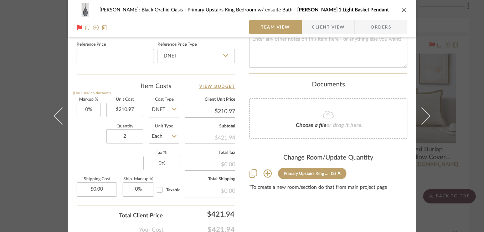
scroll to position [404, 0]
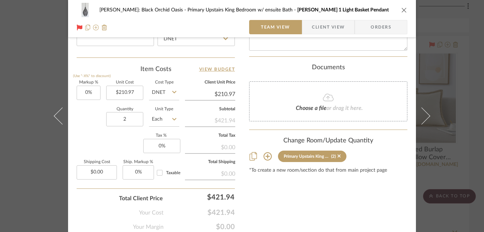
click at [401, 12] on icon "close" at bounding box center [404, 10] width 6 height 6
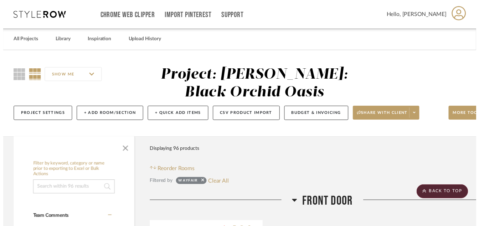
scroll to position [6229, 34]
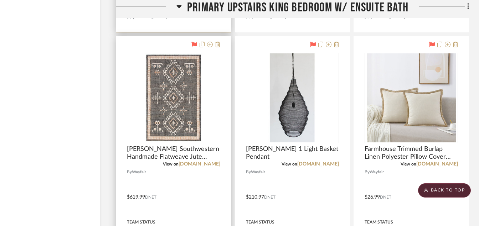
click at [184, 89] on img at bounding box center [173, 97] width 89 height 89
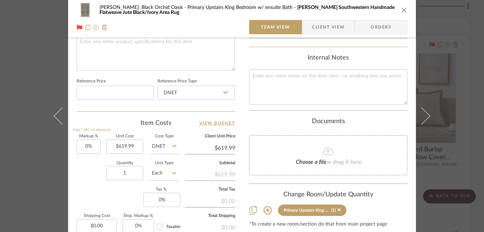
scroll to position [357, 0]
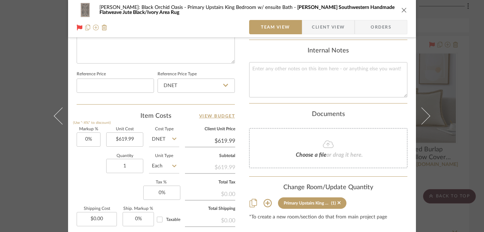
click at [401, 10] on icon "close" at bounding box center [404, 10] width 6 height 6
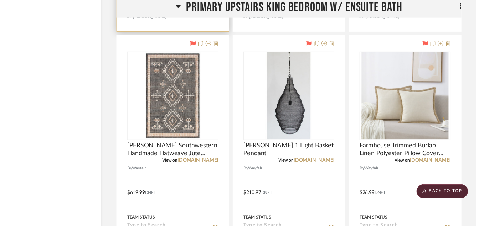
scroll to position [6229, 34]
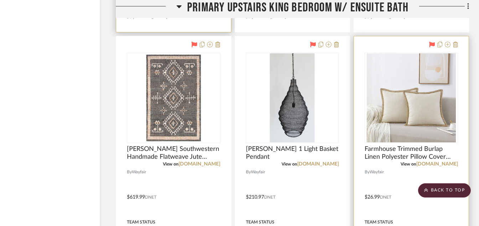
click at [418, 82] on img "0" at bounding box center [411, 97] width 89 height 89
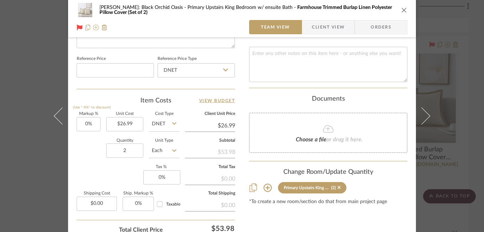
scroll to position [389, 0]
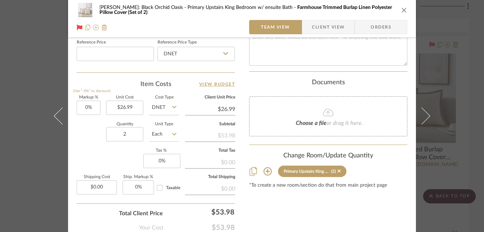
click at [401, 8] on icon "close" at bounding box center [404, 10] width 6 height 6
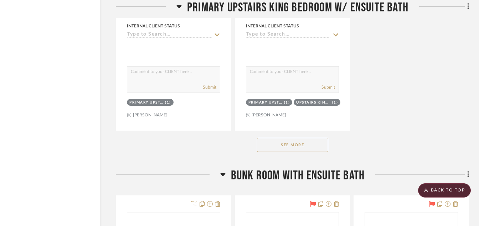
scroll to position [6785, 34]
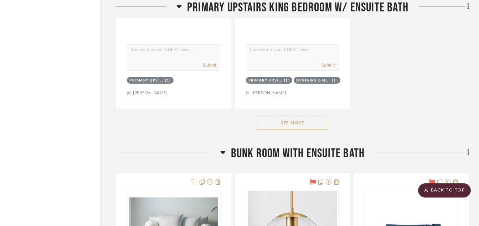
click at [322, 122] on button "See More" at bounding box center [292, 123] width 71 height 14
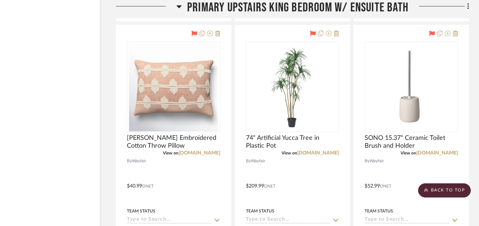
scroll to position [6557, 34]
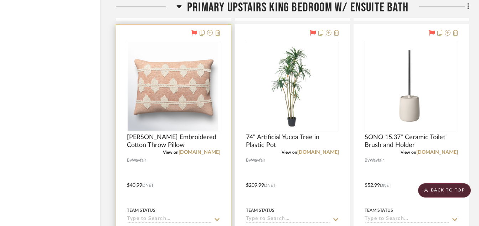
click at [174, 91] on img at bounding box center [173, 86] width 89 height 89
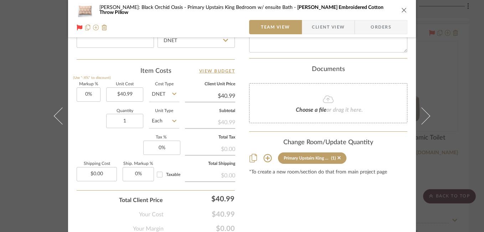
scroll to position [432, 0]
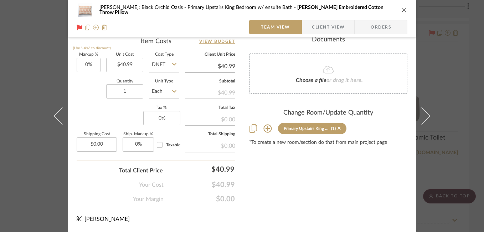
click at [402, 10] on icon "close" at bounding box center [404, 10] width 6 height 6
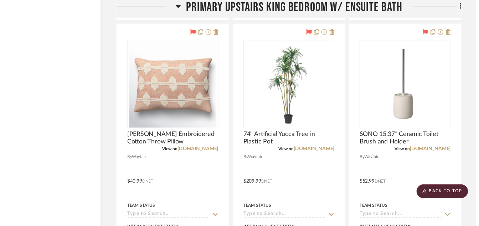
scroll to position [6557, 34]
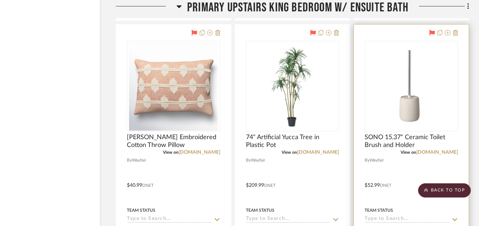
click at [409, 94] on img at bounding box center [411, 86] width 89 height 89
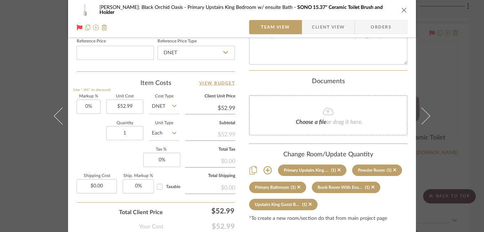
scroll to position [411, 0]
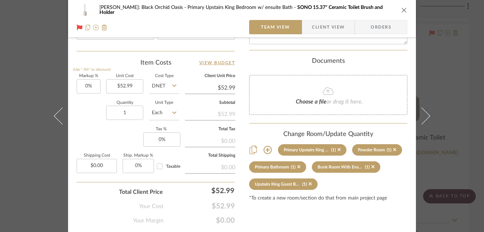
click at [403, 10] on icon "close" at bounding box center [404, 10] width 6 height 6
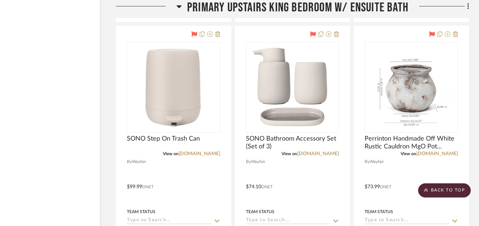
scroll to position [6871, 34]
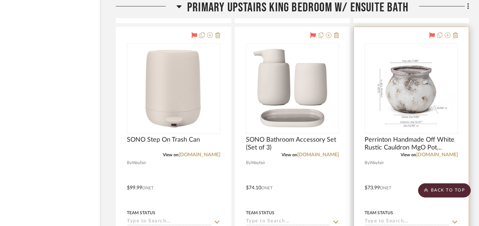
click at [410, 88] on img at bounding box center [411, 88] width 89 height 89
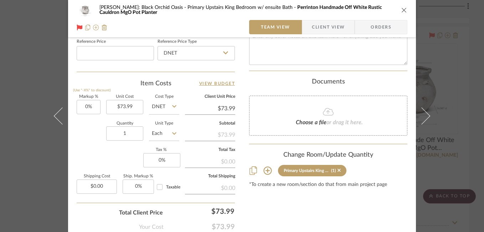
scroll to position [392, 0]
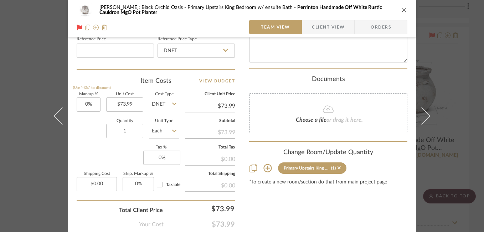
click at [401, 9] on icon "close" at bounding box center [404, 10] width 6 height 6
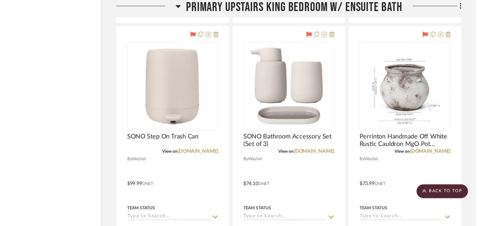
scroll to position [6871, 34]
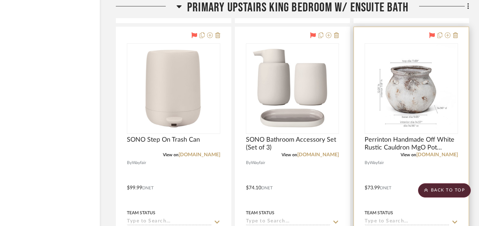
click at [392, 66] on img "0" at bounding box center [411, 88] width 89 height 89
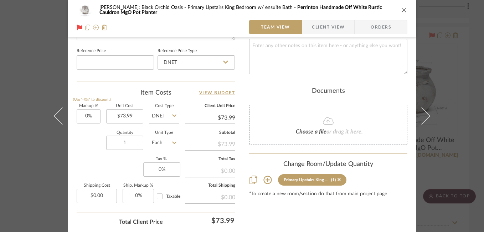
scroll to position [393, 0]
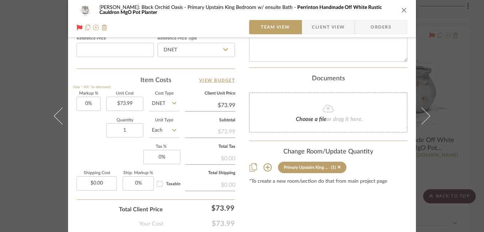
click at [403, 9] on icon "close" at bounding box center [404, 10] width 6 height 6
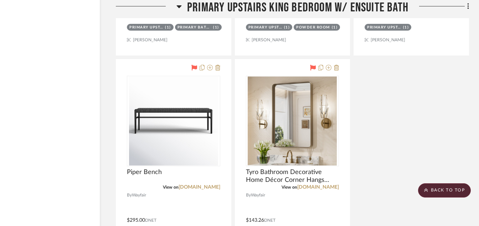
scroll to position [7156, 34]
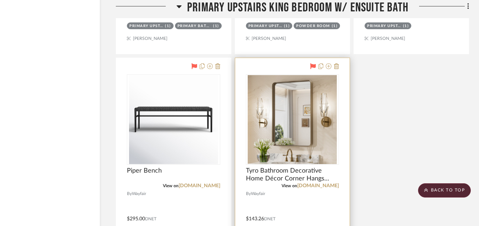
click at [0, 0] on img at bounding box center [0, 0] width 0 height 0
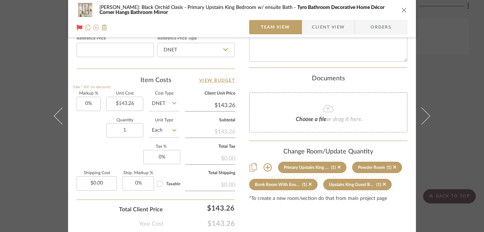
scroll to position [401, 0]
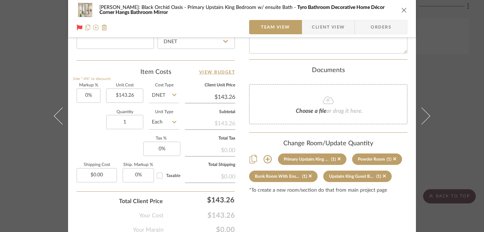
click at [403, 11] on icon "close" at bounding box center [404, 10] width 6 height 6
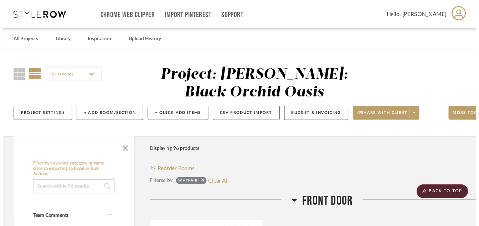
scroll to position [7156, 34]
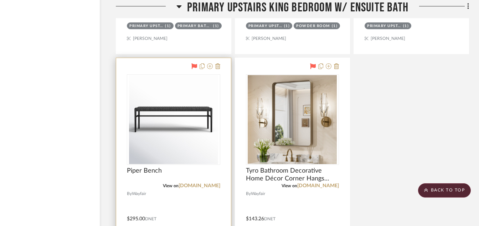
drag, startPoint x: 216, startPoint y: 140, endPoint x: 180, endPoint y: 122, distance: 40.2
click at [180, 122] on img "0" at bounding box center [173, 119] width 89 height 89
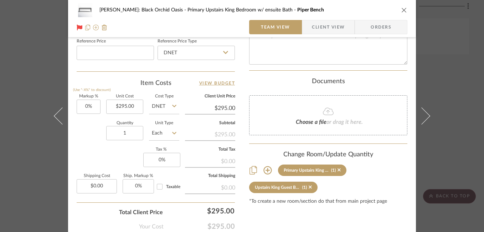
scroll to position [432, 0]
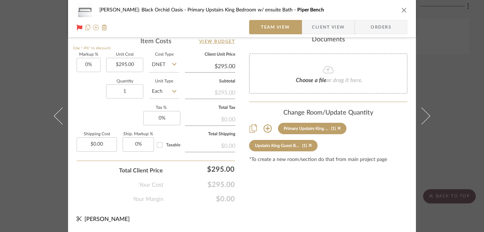
click at [402, 10] on icon "close" at bounding box center [404, 10] width 6 height 6
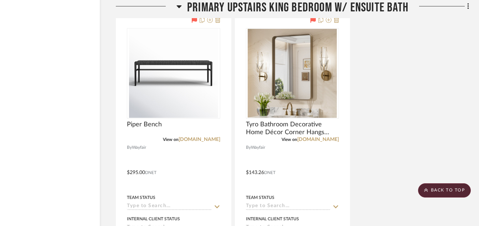
scroll to position [7213, 34]
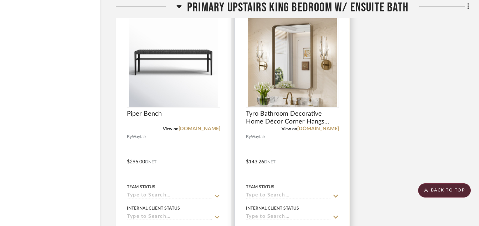
click at [329, 48] on img "0" at bounding box center [292, 62] width 89 height 89
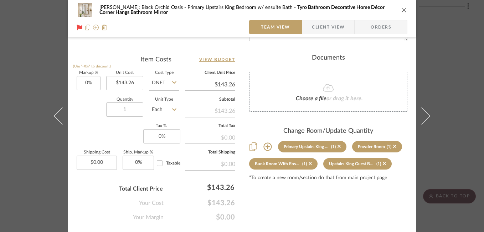
scroll to position [429, 0]
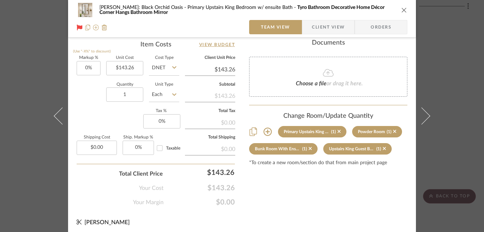
click at [398, 7] on div "[PERSON_NAME]: Black Orchid Oasis Primary Upstairs King Bedroom w/ ensuite Bath…" at bounding box center [242, 10] width 331 height 14
click at [401, 10] on icon "close" at bounding box center [404, 10] width 6 height 6
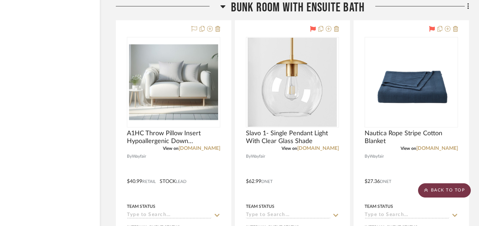
scroll to position [7569, 34]
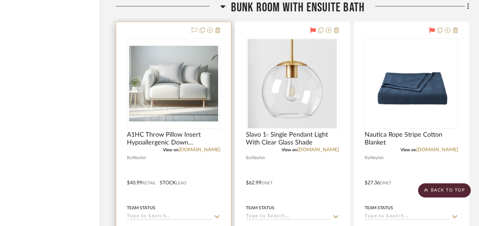
click at [162, 85] on img "0" at bounding box center [173, 83] width 89 height 89
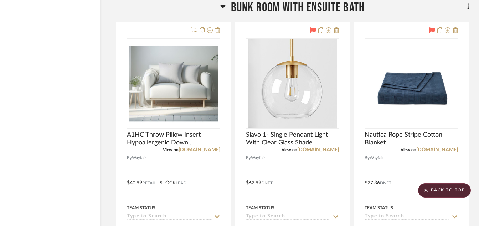
drag, startPoint x: 484, startPoint y: 169, endPoint x: 335, endPoint y: 14, distance: 214.8
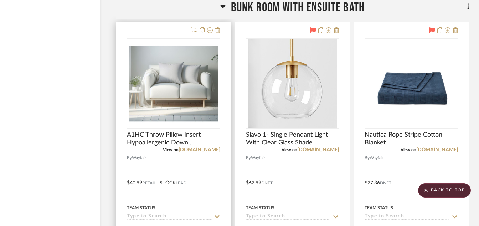
drag, startPoint x: 335, startPoint y: 14, endPoint x: 163, endPoint y: 76, distance: 183.1
drag, startPoint x: 163, startPoint y: 76, endPoint x: 159, endPoint y: 53, distance: 23.8
click at [159, 53] on img "0" at bounding box center [173, 83] width 89 height 89
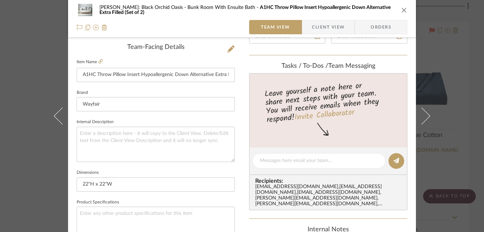
scroll to position [173, 0]
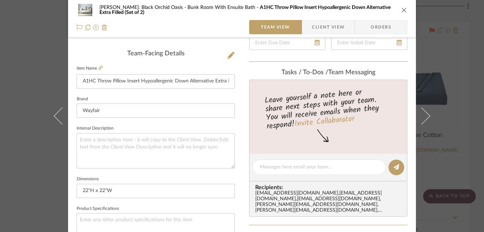
click at [402, 9] on icon "close" at bounding box center [404, 10] width 6 height 6
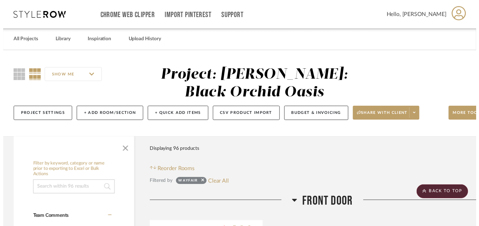
scroll to position [7569, 34]
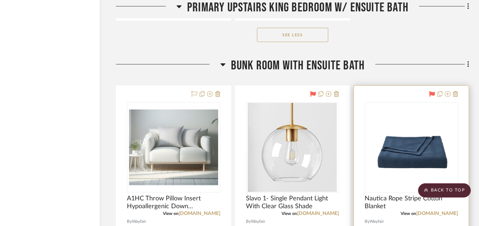
click at [390, 164] on img "0" at bounding box center [411, 147] width 89 height 89
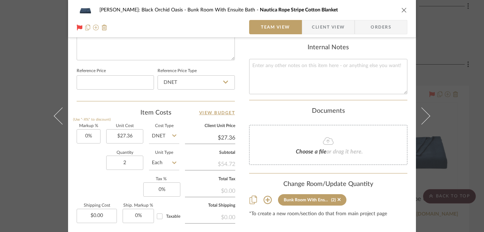
scroll to position [381, 0]
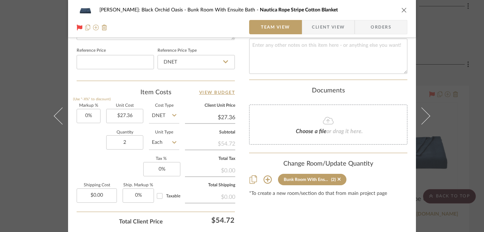
click at [402, 11] on icon "close" at bounding box center [404, 10] width 6 height 6
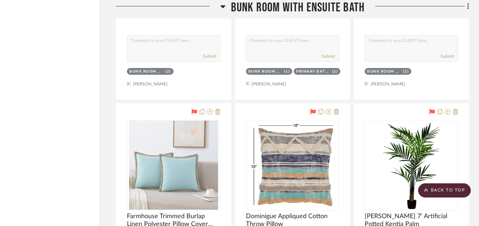
scroll to position [7890, 34]
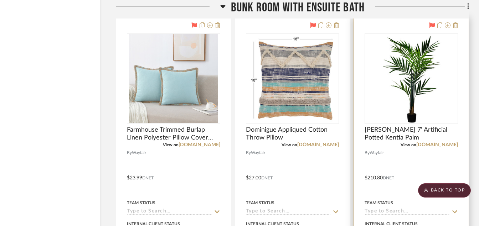
drag, startPoint x: 392, startPoint y: 71, endPoint x: 392, endPoint y: 44, distance: 27.1
click at [392, 44] on img "0" at bounding box center [411, 78] width 89 height 89
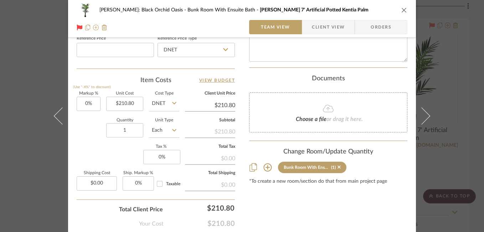
scroll to position [413, 0]
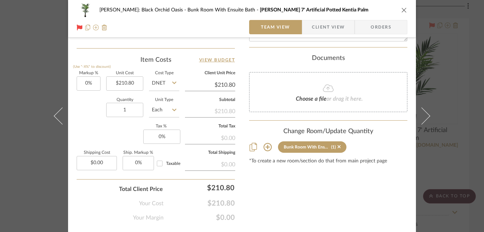
click at [402, 5] on div "[PERSON_NAME]: Black Orchid Oasis Bunk Room With Ensuite Bath [PERSON_NAME] 7' …" at bounding box center [242, 10] width 331 height 14
click at [401, 10] on icon "close" at bounding box center [404, 10] width 6 height 6
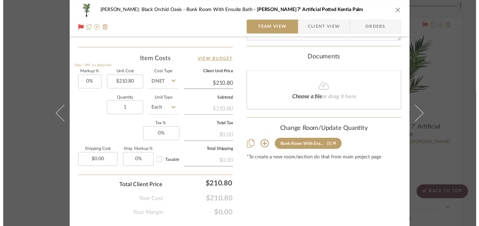
scroll to position [7890, 34]
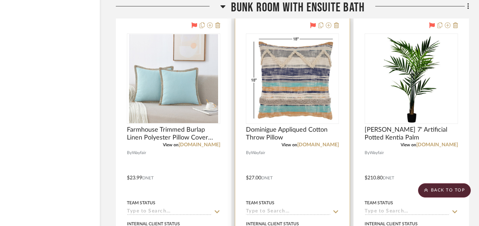
click at [286, 84] on img "0" at bounding box center [292, 78] width 89 height 89
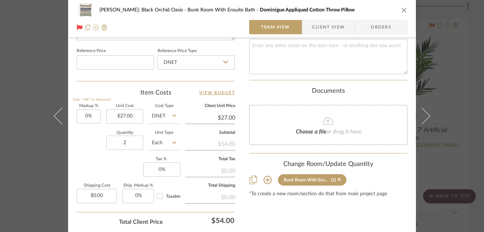
scroll to position [400, 0]
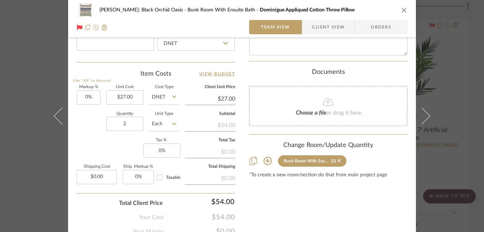
click at [401, 10] on icon "close" at bounding box center [404, 10] width 6 height 6
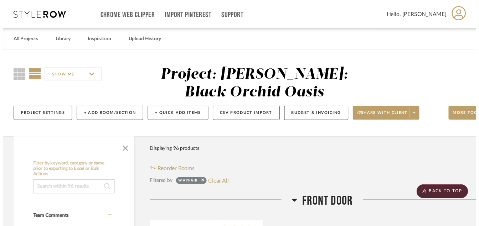
scroll to position [7890, 34]
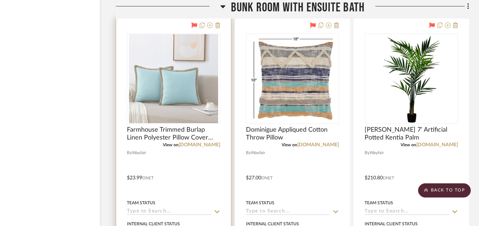
click at [0, 0] on img at bounding box center [0, 0] width 0 height 0
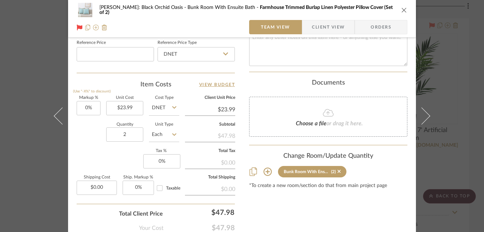
scroll to position [418, 0]
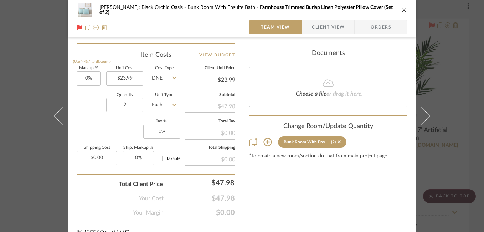
click at [401, 10] on icon "close" at bounding box center [404, 10] width 6 height 6
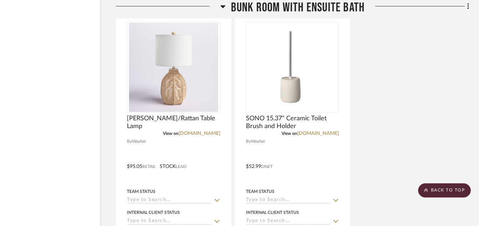
scroll to position [8218, 34]
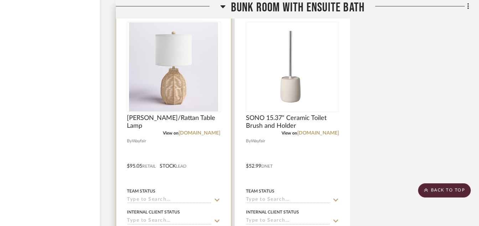
click at [0, 0] on img at bounding box center [0, 0] width 0 height 0
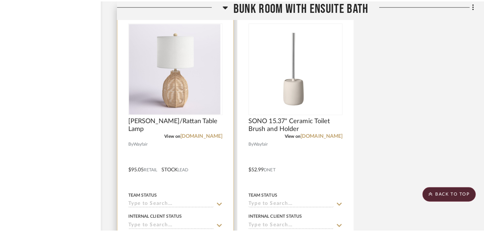
scroll to position [0, 0]
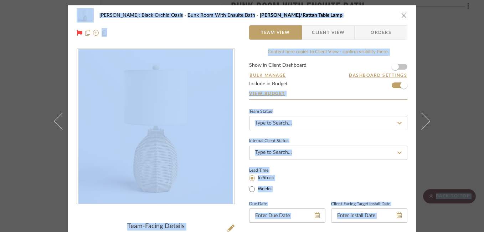
drag, startPoint x: 478, startPoint y: 42, endPoint x: 484, endPoint y: 156, distance: 113.5
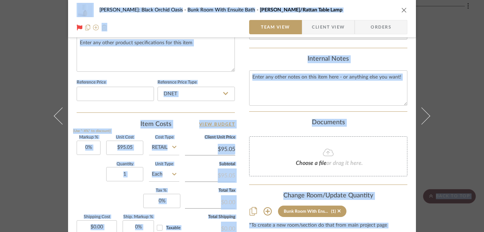
scroll to position [370, 0]
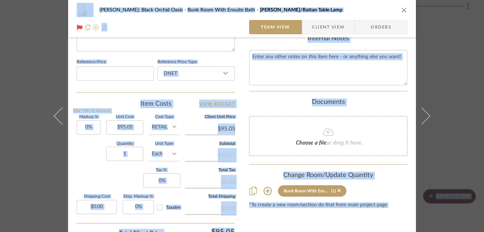
click at [401, 8] on icon "close" at bounding box center [404, 10] width 6 height 6
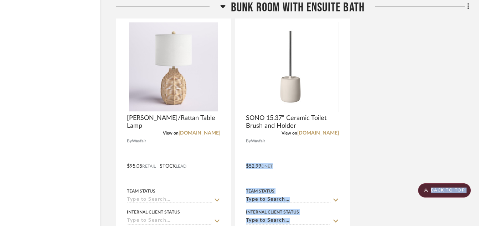
scroll to position [8204, 34]
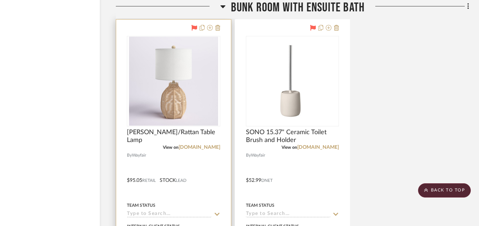
click at [222, 97] on div at bounding box center [173, 176] width 115 height 312
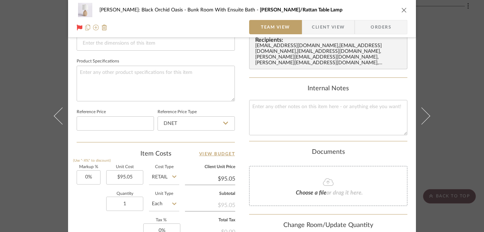
scroll to position [339, 0]
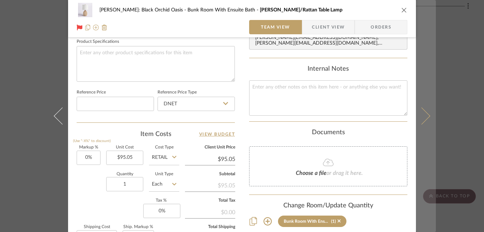
click at [430, 47] on button at bounding box center [426, 116] width 20 height 232
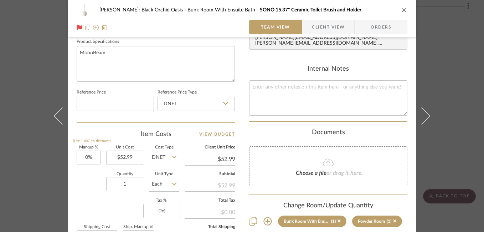
click at [402, 10] on icon "close" at bounding box center [404, 10] width 6 height 6
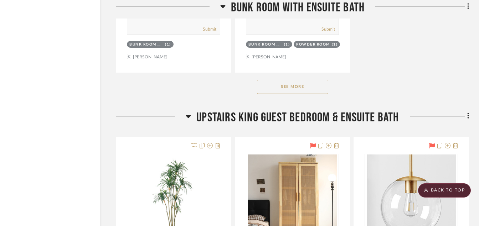
scroll to position [8489, 34]
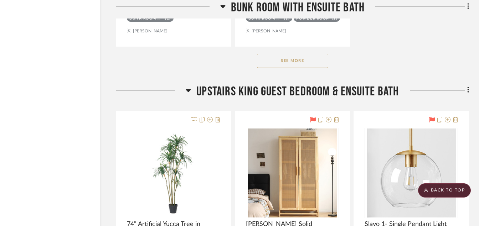
click at [305, 60] on button "See More" at bounding box center [292, 61] width 71 height 14
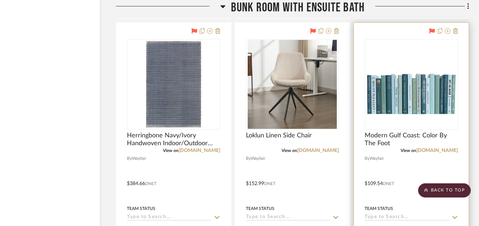
scroll to position [8518, 34]
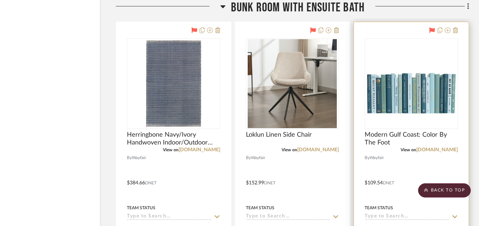
click at [412, 87] on img "0" at bounding box center [411, 83] width 92 height 77
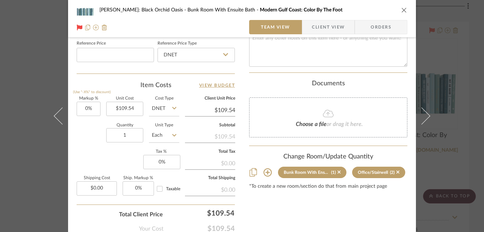
scroll to position [391, 0]
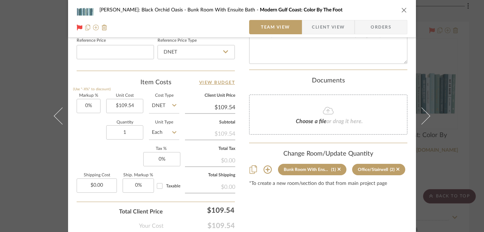
click at [402, 9] on icon "close" at bounding box center [404, 10] width 6 height 6
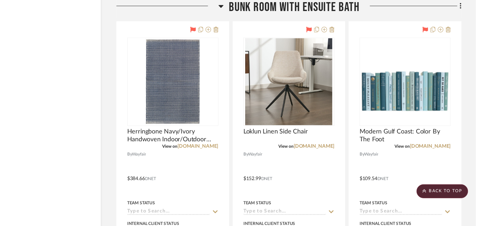
scroll to position [8518, 34]
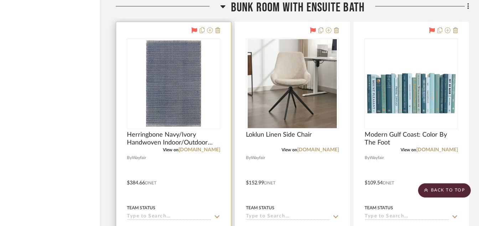
click at [0, 0] on img at bounding box center [0, 0] width 0 height 0
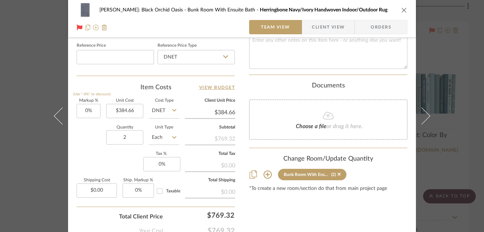
scroll to position [394, 0]
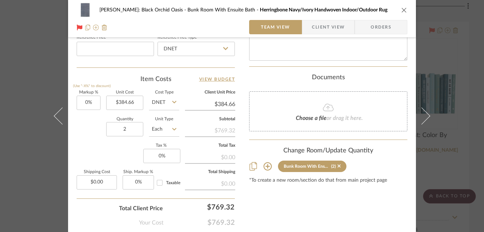
click at [402, 13] on div "[PERSON_NAME]: Black Orchid Oasis Bunk Room With Ensuite Bath Herringbone Navy/…" at bounding box center [242, 10] width 331 height 14
click at [404, 6] on div "[PERSON_NAME]: Black Orchid Oasis Bunk Room With Ensuite Bath Herringbone Navy/…" at bounding box center [242, 10] width 331 height 14
click at [402, 8] on icon "close" at bounding box center [404, 10] width 6 height 6
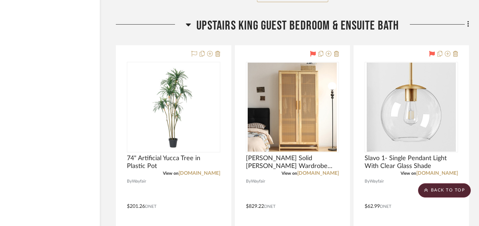
scroll to position [9188, 34]
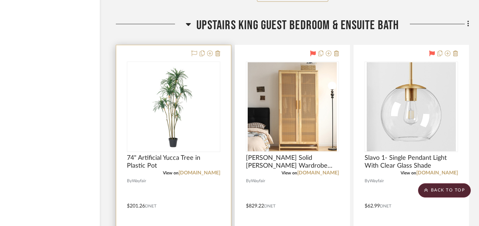
click at [0, 0] on img at bounding box center [0, 0] width 0 height 0
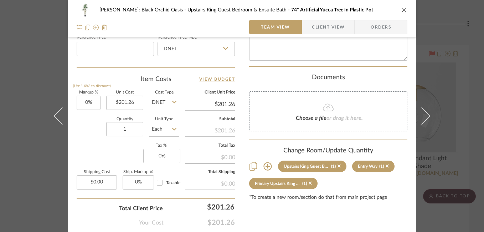
scroll to position [403, 0]
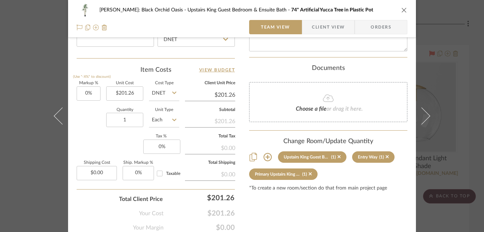
click at [401, 10] on icon "close" at bounding box center [404, 10] width 6 height 6
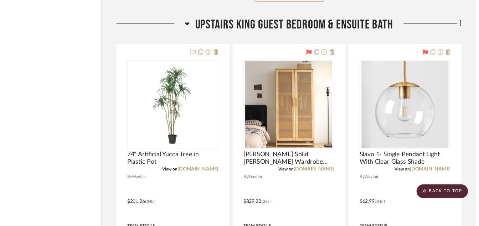
scroll to position [9188, 34]
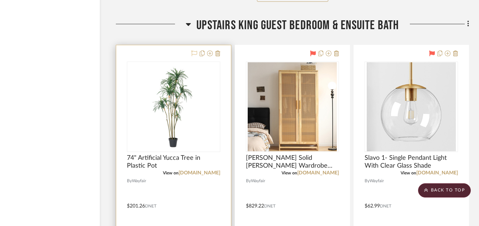
click at [193, 53] on icon at bounding box center [194, 54] width 6 height 6
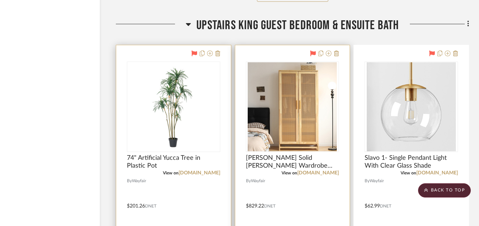
click at [321, 98] on img "0" at bounding box center [292, 106] width 89 height 89
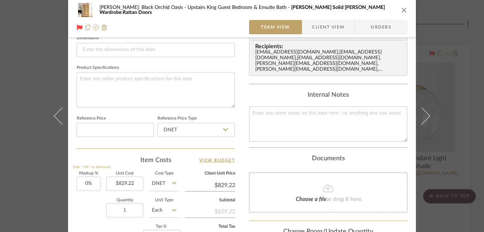
scroll to position [332, 0]
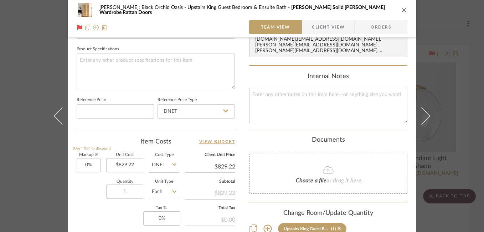
click at [401, 10] on icon "close" at bounding box center [404, 10] width 6 height 6
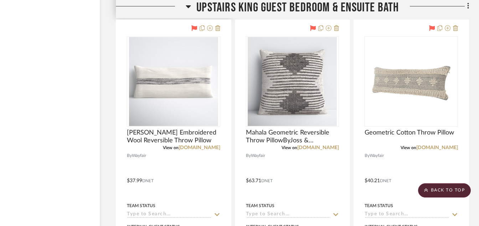
scroll to position [9530, 34]
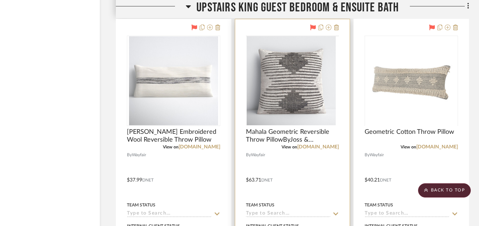
click at [0, 0] on img at bounding box center [0, 0] width 0 height 0
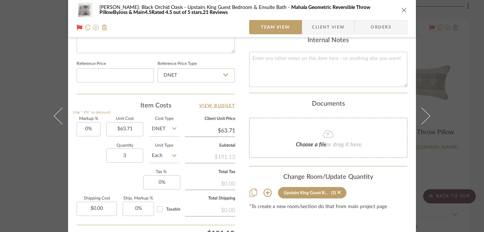
scroll to position [383, 0]
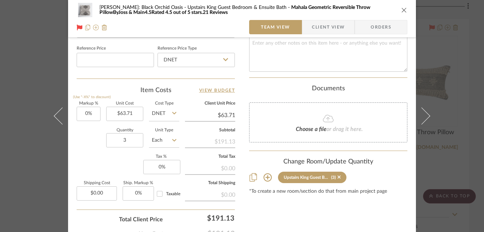
click at [401, 9] on icon "close" at bounding box center [404, 10] width 6 height 6
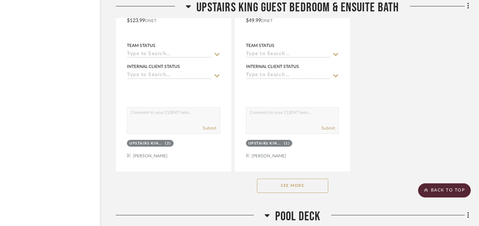
scroll to position [10015, 34]
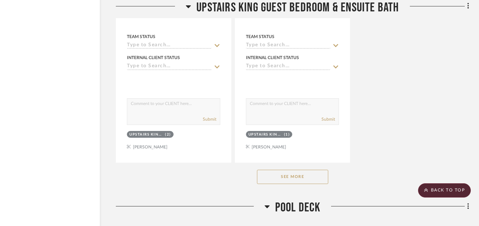
click at [284, 180] on button "See More" at bounding box center [292, 177] width 71 height 14
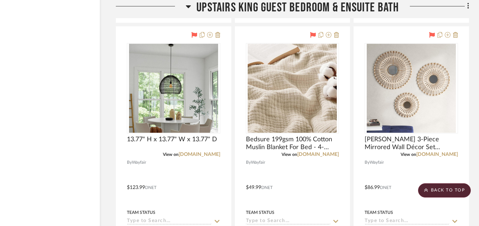
scroll to position [9829, 34]
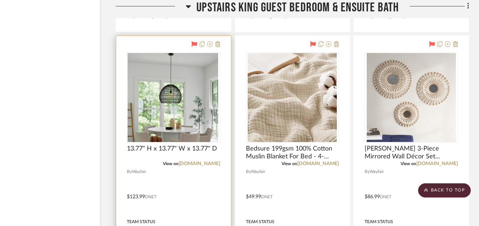
click at [161, 119] on div at bounding box center [173, 97] width 93 height 91
click at [195, 108] on img "0" at bounding box center [173, 97] width 89 height 89
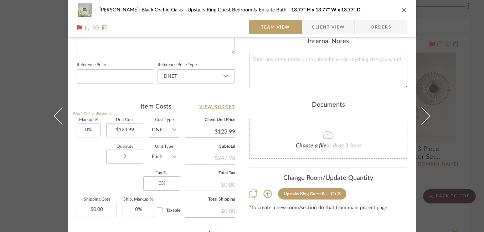
scroll to position [401, 0]
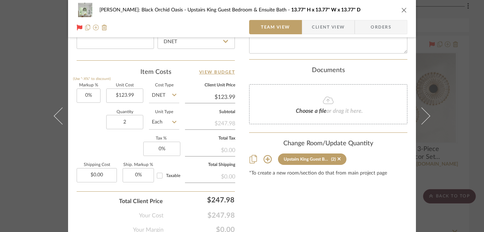
click at [402, 12] on icon "close" at bounding box center [404, 10] width 6 height 6
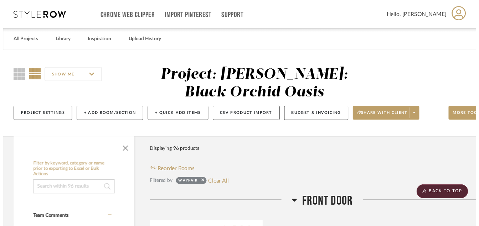
scroll to position [9829, 34]
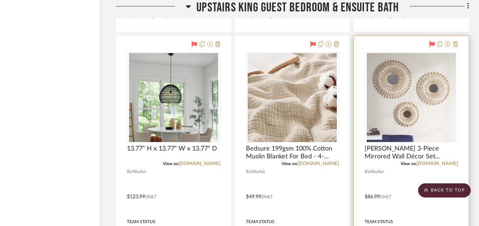
click at [383, 84] on img "0" at bounding box center [411, 97] width 89 height 89
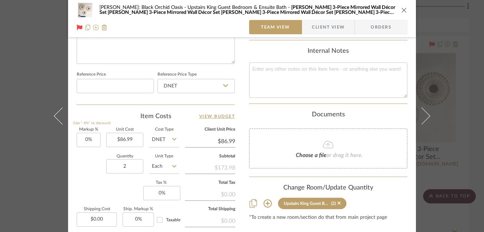
scroll to position [386, 0]
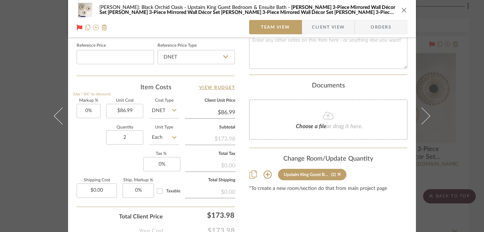
click at [444, 96] on div "[PERSON_NAME]: Black Orchid Oasis Upstairs King Guest Bedroom & Ensuite Bath [P…" at bounding box center [242, 116] width 484 height 232
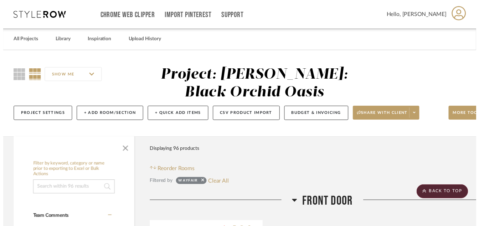
scroll to position [9829, 34]
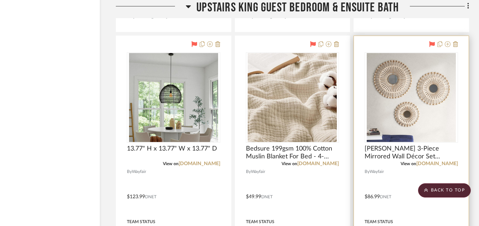
click at [413, 115] on img "0" at bounding box center [411, 97] width 89 height 89
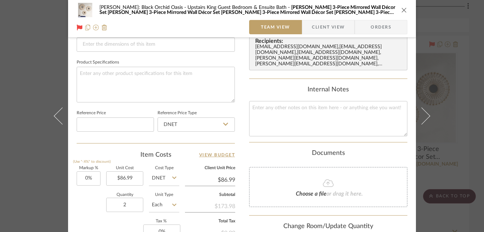
scroll to position [371, 0]
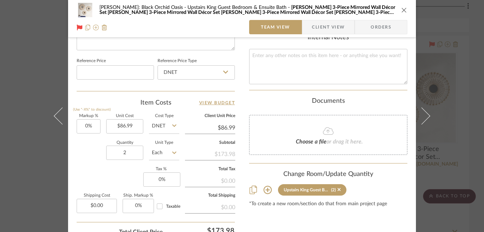
click at [402, 10] on icon "close" at bounding box center [404, 10] width 6 height 6
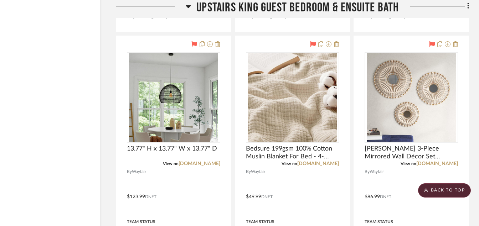
scroll to position [9844, 34]
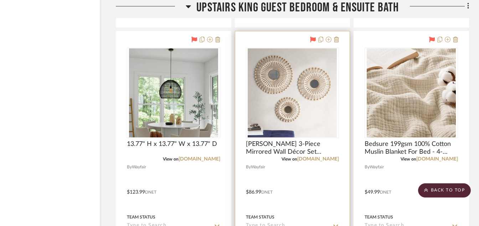
click at [292, 90] on img "0" at bounding box center [292, 92] width 89 height 89
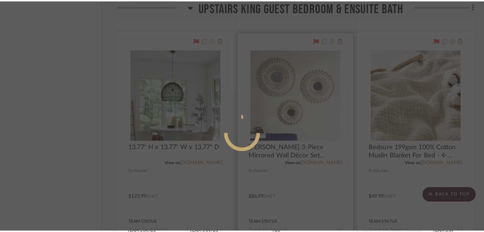
scroll to position [0, 0]
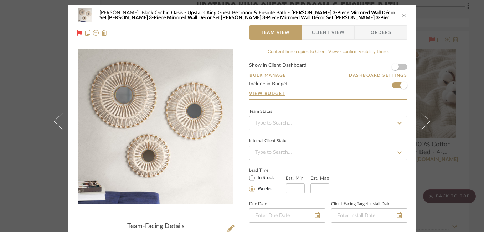
click at [398, 15] on div "[PERSON_NAME]: Black Orchid Oasis Upstairs King Guest Bedroom & Ensuite Bath [P…" at bounding box center [242, 15] width 331 height 14
click at [403, 14] on icon "close" at bounding box center [404, 15] width 6 height 6
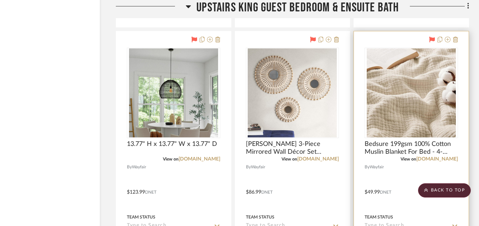
click at [414, 101] on img "0" at bounding box center [411, 92] width 89 height 89
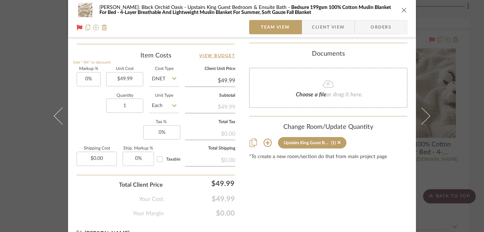
scroll to position [418, 0]
click at [455, 107] on div "[PERSON_NAME]: Black Orchid Oasis Upstairs King Guest Bedroom & Ensuite Bath Be…" at bounding box center [242, 116] width 484 height 232
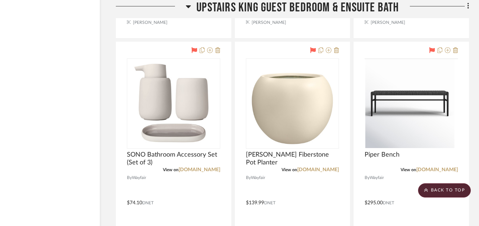
scroll to position [10461, 34]
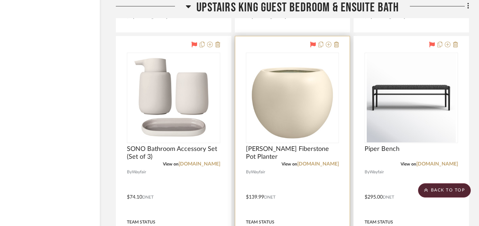
click at [305, 80] on img "0" at bounding box center [292, 97] width 89 height 89
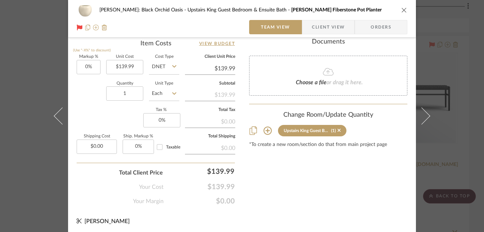
scroll to position [432, 0]
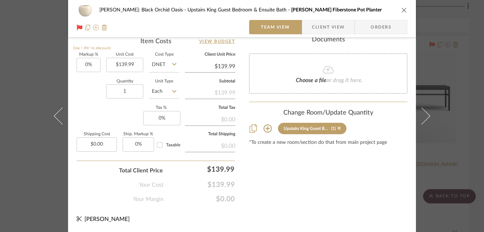
click at [402, 9] on icon "close" at bounding box center [404, 10] width 6 height 6
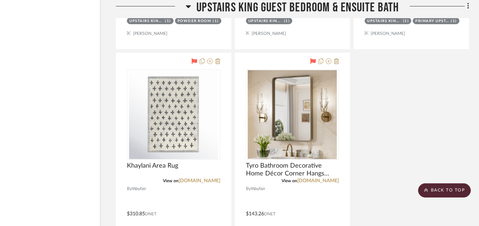
scroll to position [10775, 34]
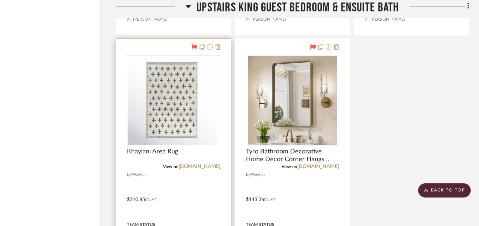
click at [0, 0] on img at bounding box center [0, 0] width 0 height 0
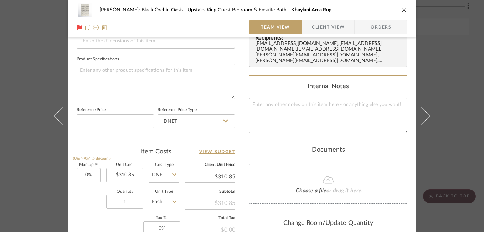
scroll to position [343, 0]
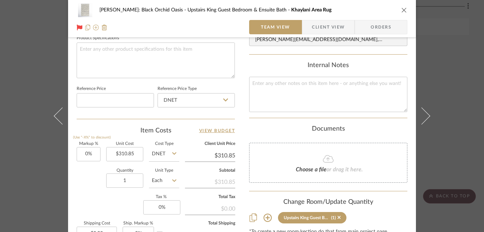
click at [449, 120] on div "[PERSON_NAME]: Black Orchid Oasis Upstairs King Guest Bedroom & Ensuite Bath Kh…" at bounding box center [242, 116] width 484 height 232
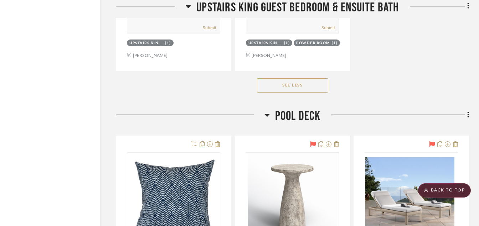
scroll to position [11174, 34]
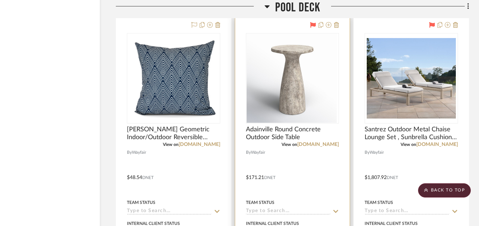
click at [261, 94] on div at bounding box center [292, 78] width 93 height 91
click at [292, 80] on img "0" at bounding box center [292, 78] width 89 height 89
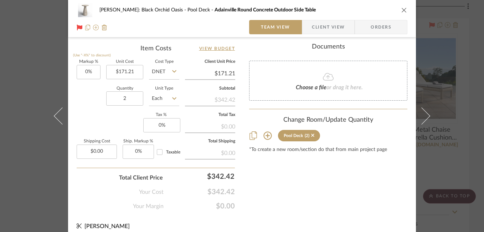
scroll to position [428, 0]
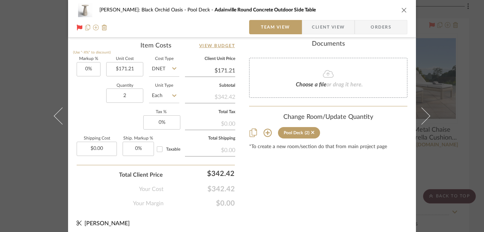
click at [402, 12] on icon "close" at bounding box center [404, 10] width 6 height 6
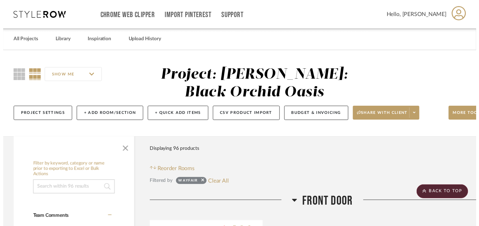
scroll to position [11174, 34]
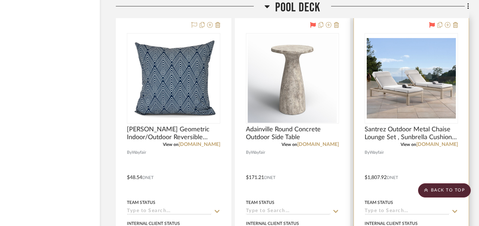
click at [398, 73] on img "0" at bounding box center [411, 78] width 89 height 89
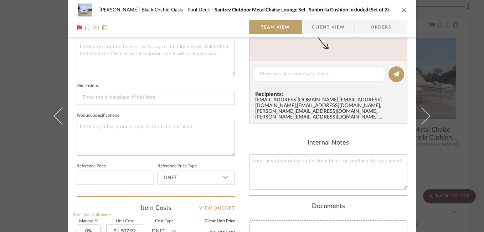
scroll to position [112, 0]
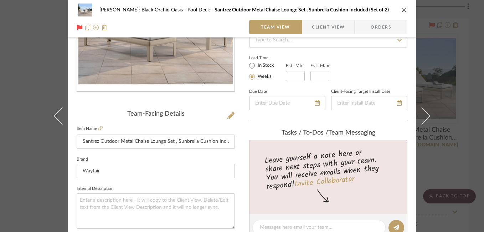
click at [401, 9] on icon "close" at bounding box center [404, 10] width 6 height 6
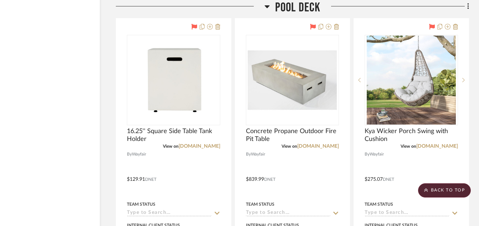
scroll to position [11488, 34]
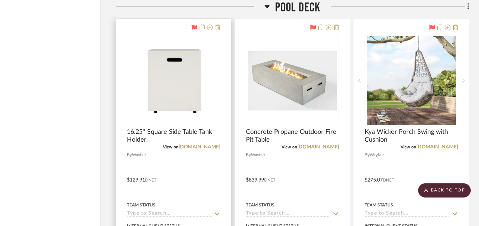
click at [0, 0] on img at bounding box center [0, 0] width 0 height 0
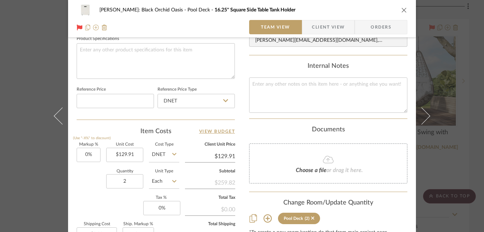
scroll to position [386, 0]
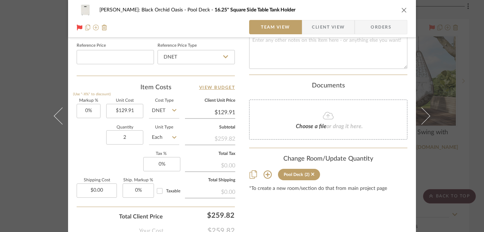
click at [401, 9] on icon "close" at bounding box center [404, 10] width 6 height 6
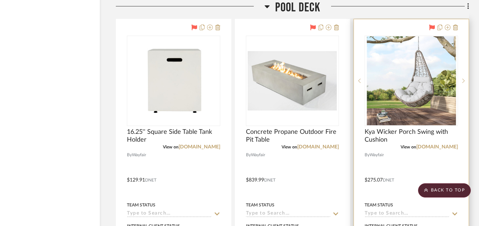
click at [0, 0] on img at bounding box center [0, 0] width 0 height 0
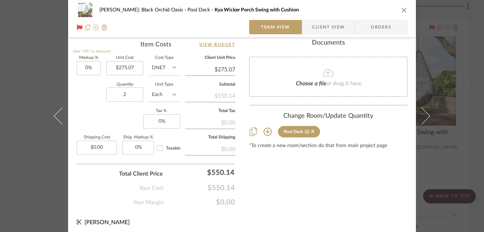
scroll to position [432, 0]
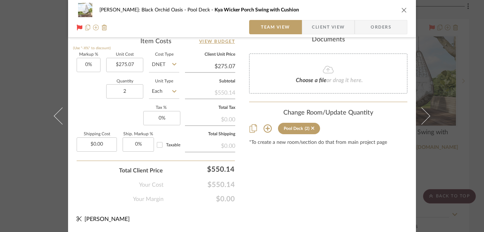
click at [402, 10] on icon "close" at bounding box center [404, 10] width 6 height 6
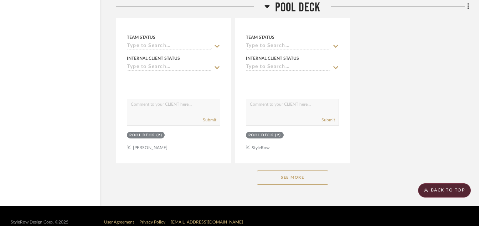
scroll to position [11984, 34]
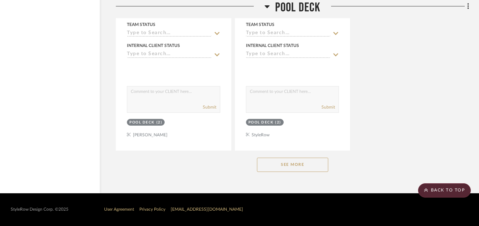
click at [309, 163] on button "See More" at bounding box center [292, 165] width 71 height 14
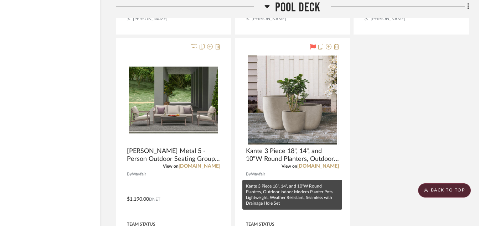
scroll to position [11785, 34]
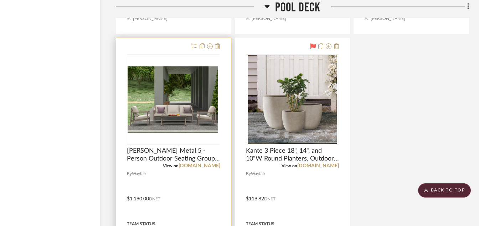
click at [155, 115] on div at bounding box center [173, 100] width 93 height 91
click at [182, 97] on img "0" at bounding box center [173, 99] width 89 height 89
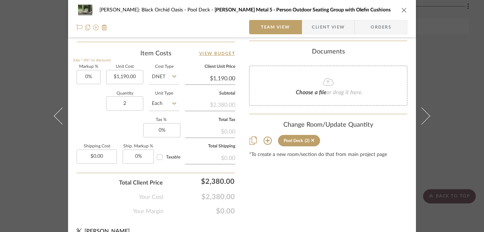
scroll to position [424, 0]
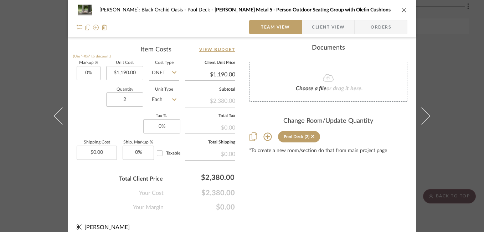
click at [439, 108] on div "[PERSON_NAME]: Black Orchid Oasis Pool Deck [PERSON_NAME] Metal 5 - Person Outd…" at bounding box center [242, 116] width 484 height 232
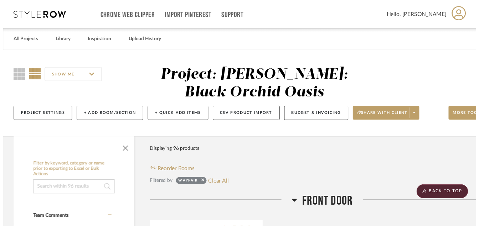
scroll to position [11785, 34]
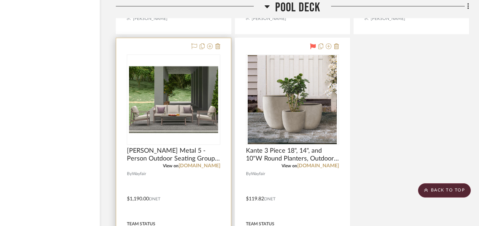
click at [199, 94] on img "0" at bounding box center [173, 99] width 89 height 89
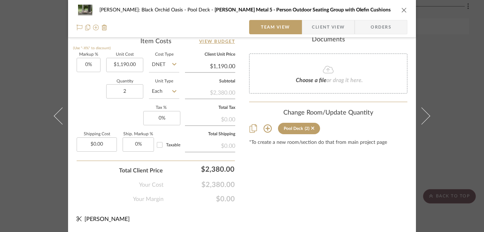
scroll to position [332, 0]
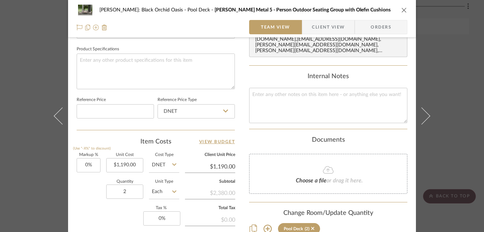
click at [401, 12] on icon "close" at bounding box center [404, 10] width 6 height 6
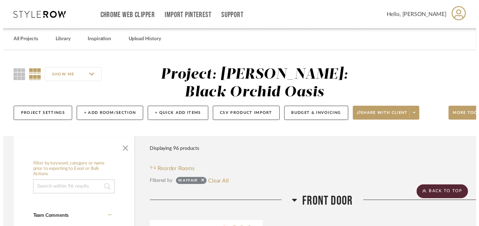
scroll to position [11785, 34]
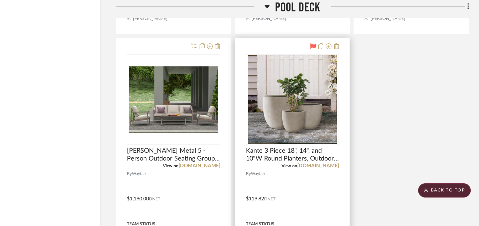
click at [287, 110] on img "0" at bounding box center [292, 99] width 89 height 89
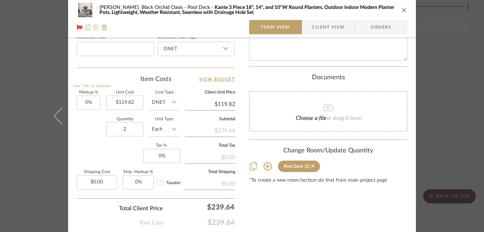
scroll to position [403, 0]
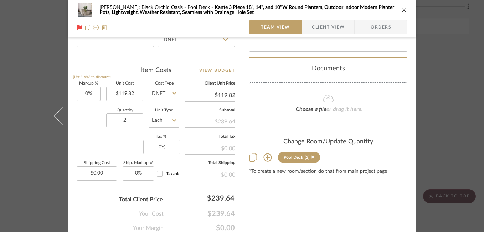
click at [444, 148] on div "[PERSON_NAME]: Black Orchid Oasis Pool Deck Kante 3 Piece 18", 14", and 10"W Ro…" at bounding box center [242, 116] width 484 height 232
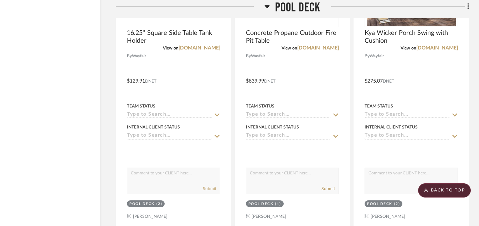
scroll to position [11585, 34]
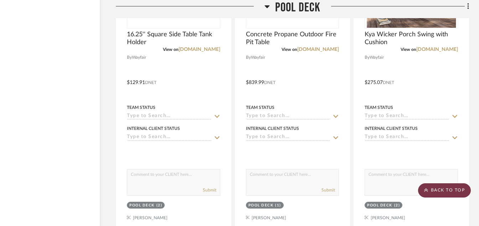
click at [452, 193] on scroll-to-top-button "BACK TO TOP" at bounding box center [444, 191] width 53 height 14
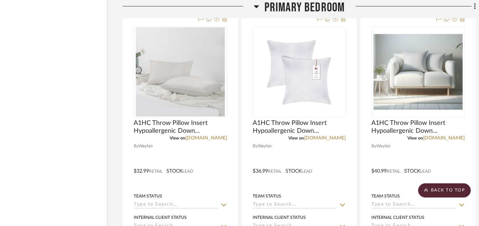
scroll to position [4006, 27]
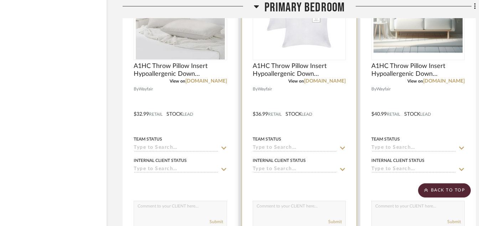
click at [302, 38] on img "0" at bounding box center [298, 14] width 89 height 89
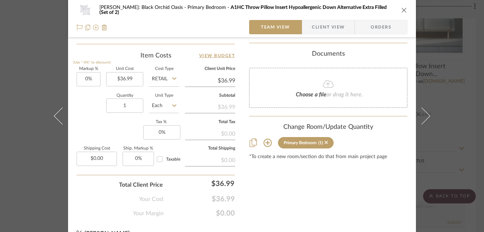
scroll to position [432, 0]
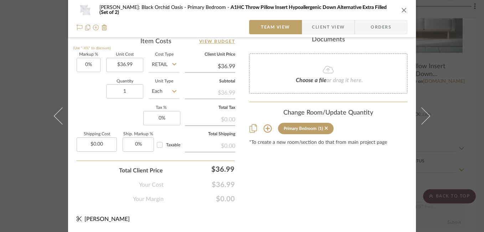
click at [401, 10] on icon "close" at bounding box center [404, 10] width 6 height 6
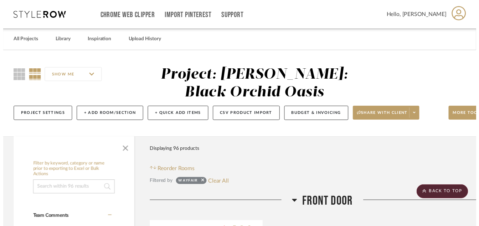
scroll to position [4006, 27]
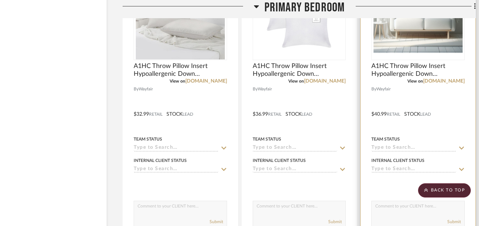
click at [390, 36] on img "0" at bounding box center [418, 14] width 89 height 89
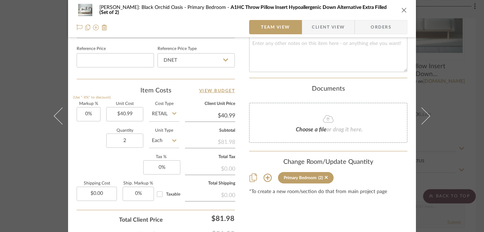
scroll to position [413, 0]
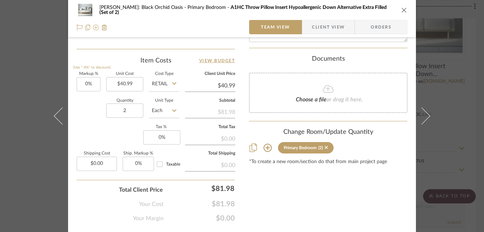
click at [402, 13] on button "close" at bounding box center [404, 10] width 6 height 6
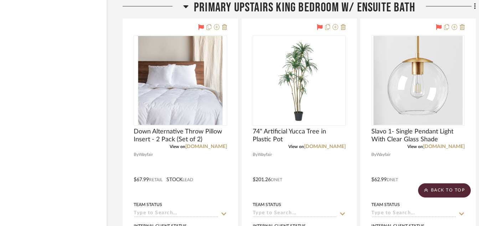
scroll to position [5945, 27]
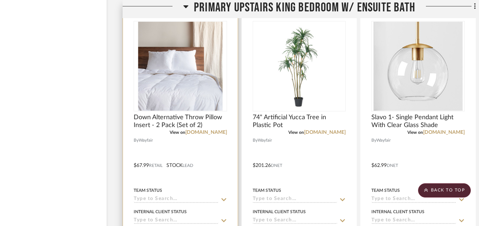
click at [139, 67] on img "0" at bounding box center [180, 66] width 89 height 89
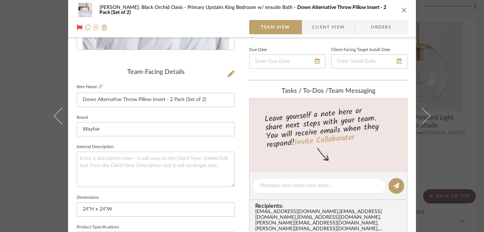
scroll to position [155, 0]
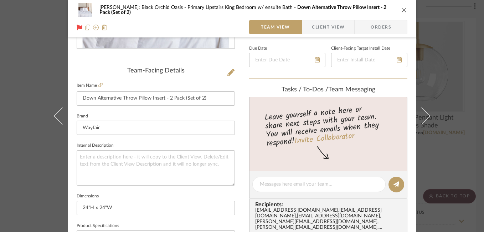
click at [402, 9] on icon "close" at bounding box center [404, 10] width 6 height 6
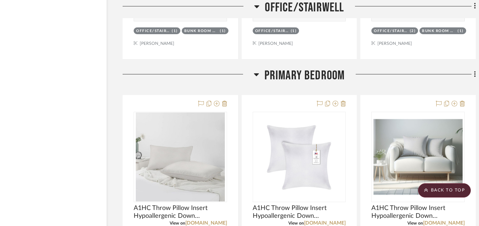
scroll to position [3963, 27]
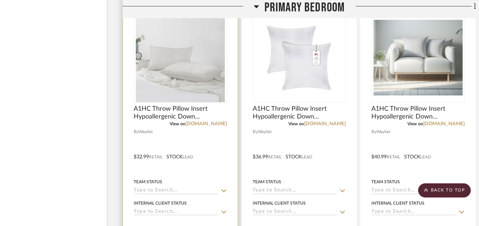
click at [215, 65] on img "0" at bounding box center [180, 57] width 89 height 89
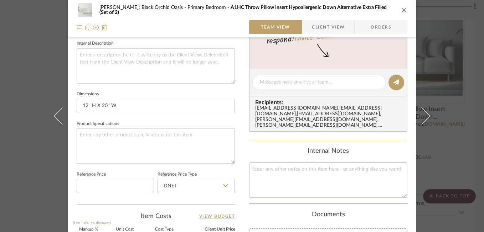
scroll to position [228, 0]
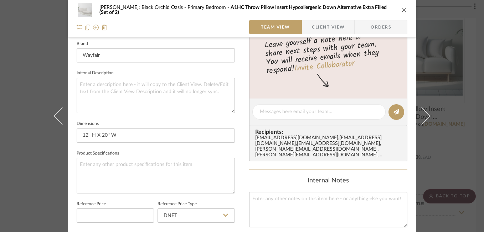
click at [401, 12] on icon "close" at bounding box center [404, 10] width 6 height 6
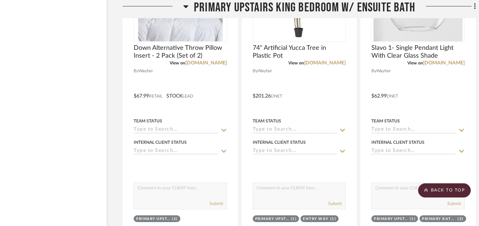
scroll to position [6016, 27]
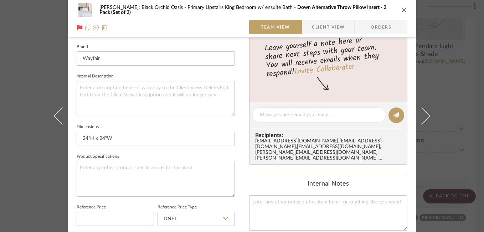
scroll to position [202, 0]
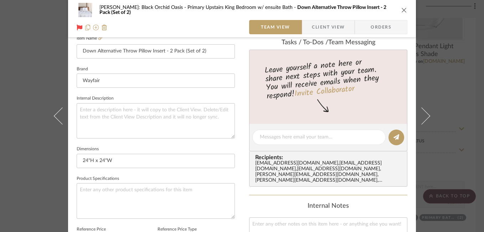
click at [401, 11] on icon "close" at bounding box center [404, 10] width 6 height 6
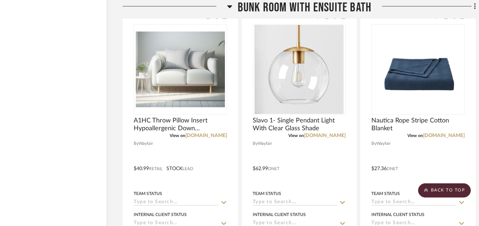
scroll to position [7584, 27]
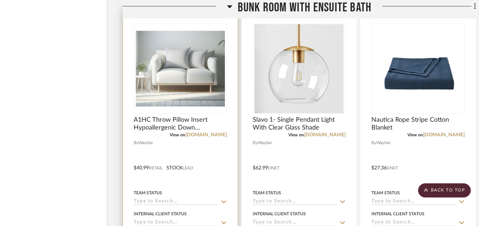
click at [163, 83] on img "0" at bounding box center [180, 68] width 89 height 89
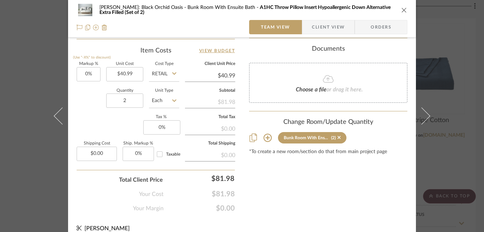
scroll to position [432, 0]
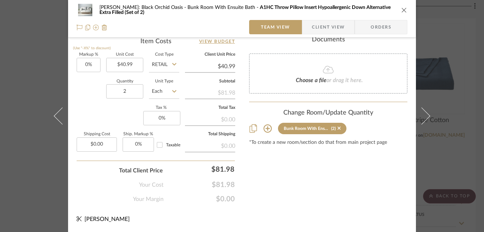
click at [403, 11] on icon "close" at bounding box center [404, 10] width 6 height 6
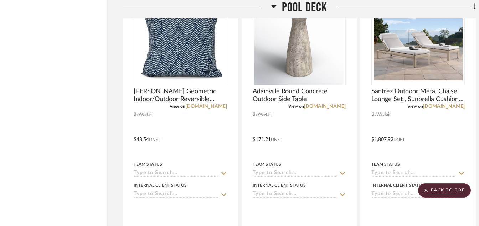
scroll to position [11200, 27]
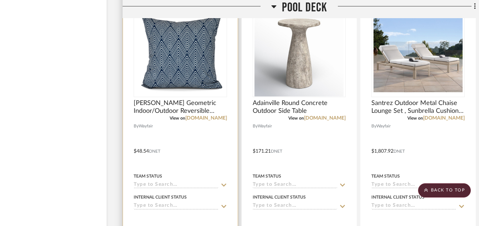
click at [191, 68] on img "0" at bounding box center [178, 51] width 89 height 89
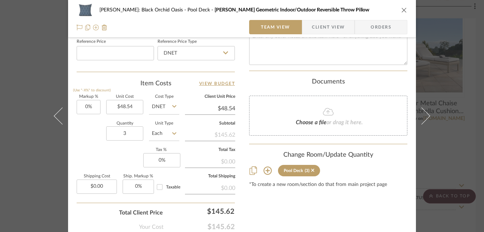
scroll to position [411, 0]
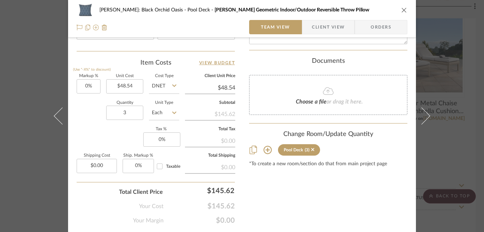
click at [447, 139] on div "[PERSON_NAME]: Black Orchid Oasis Pool Deck [PERSON_NAME] Geometric Indoor/Outd…" at bounding box center [242, 116] width 484 height 232
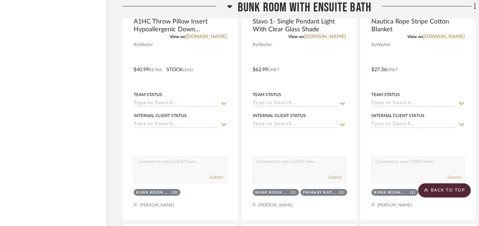
scroll to position [7527, 27]
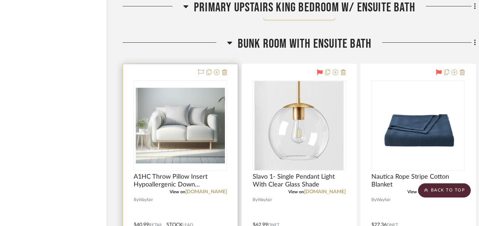
click at [202, 140] on img "0" at bounding box center [180, 125] width 89 height 89
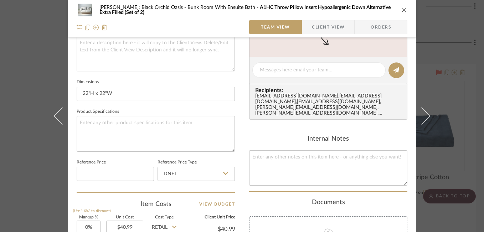
scroll to position [267, 0]
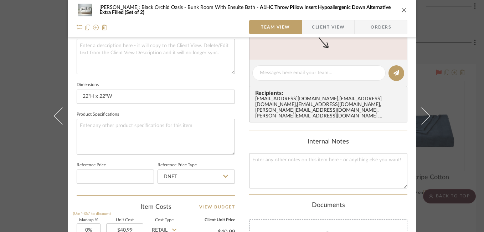
click at [401, 8] on icon "close" at bounding box center [404, 10] width 6 height 6
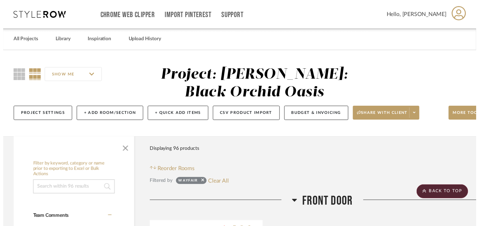
scroll to position [7527, 27]
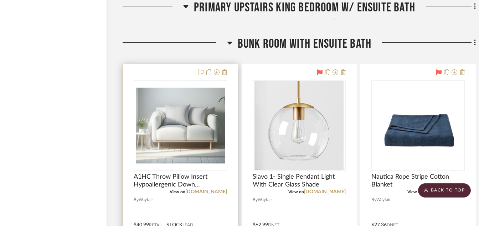
click at [200, 73] on icon at bounding box center [201, 72] width 6 height 6
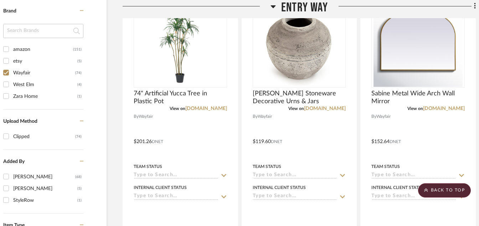
scroll to position [580, 27]
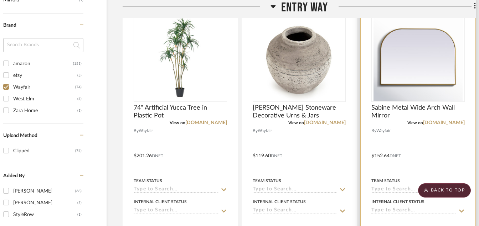
click at [418, 65] on img "0" at bounding box center [418, 56] width 89 height 89
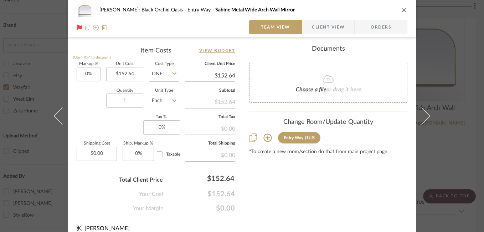
scroll to position [421, 0]
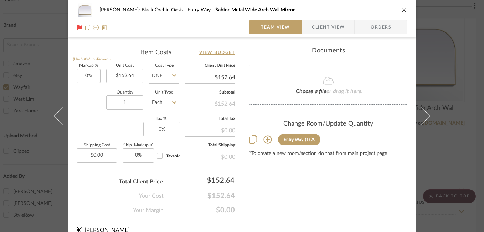
click at [402, 12] on icon "close" at bounding box center [404, 10] width 6 height 6
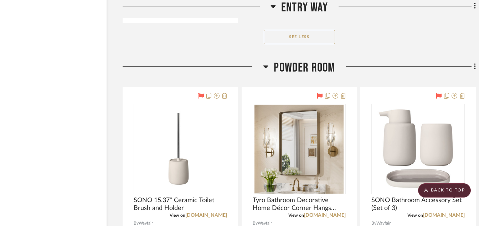
scroll to position [1520, 27]
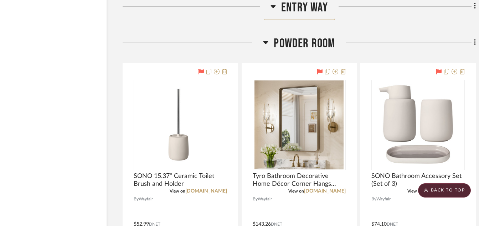
click at [303, 125] on img "0" at bounding box center [298, 125] width 89 height 89
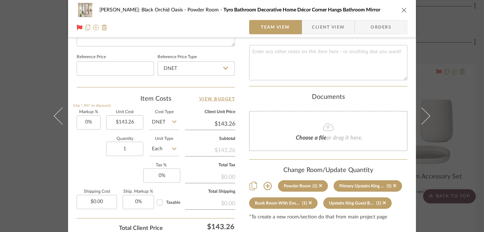
scroll to position [391, 0]
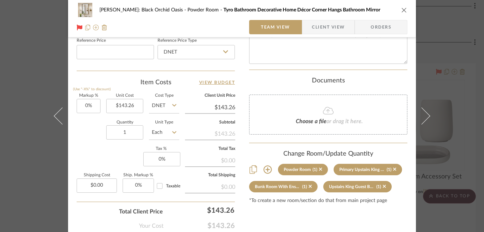
click at [402, 10] on icon "close" at bounding box center [404, 10] width 6 height 6
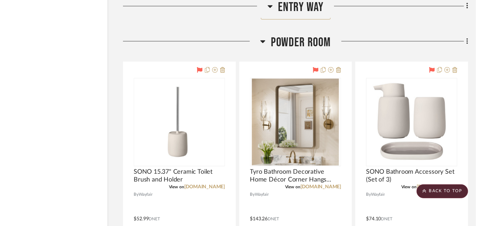
scroll to position [1520, 27]
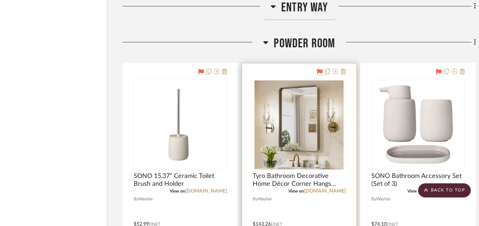
click at [294, 107] on img "0" at bounding box center [298, 125] width 89 height 89
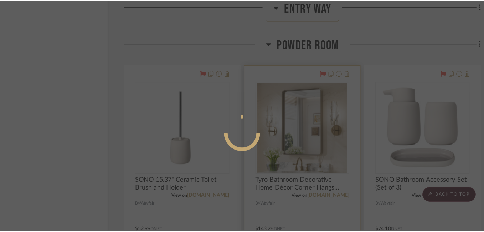
scroll to position [0, 0]
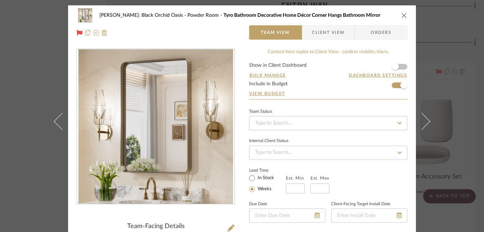
click at [401, 17] on icon "close" at bounding box center [404, 15] width 6 height 6
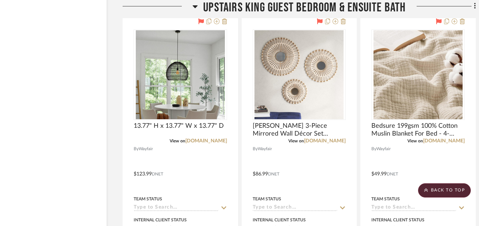
scroll to position [9851, 27]
